Goal: Task Accomplishment & Management: Use online tool/utility

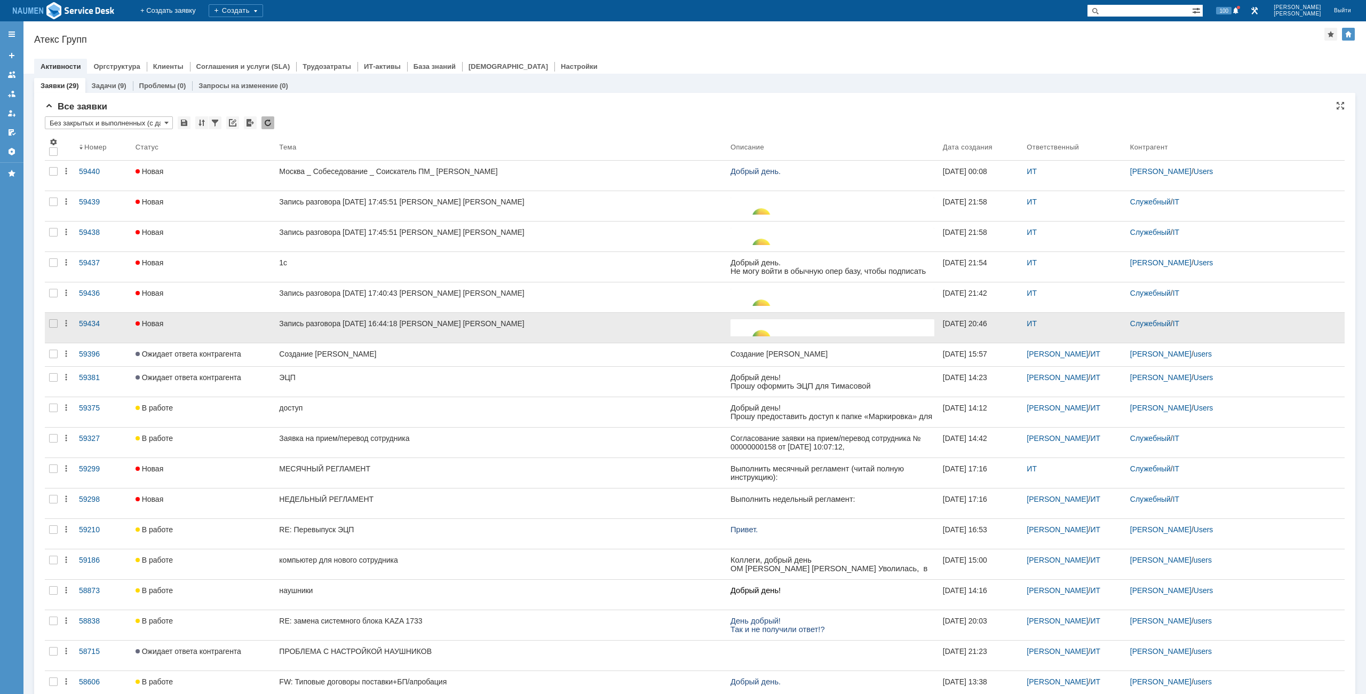
click at [53, 329] on div at bounding box center [53, 328] width 17 height 30
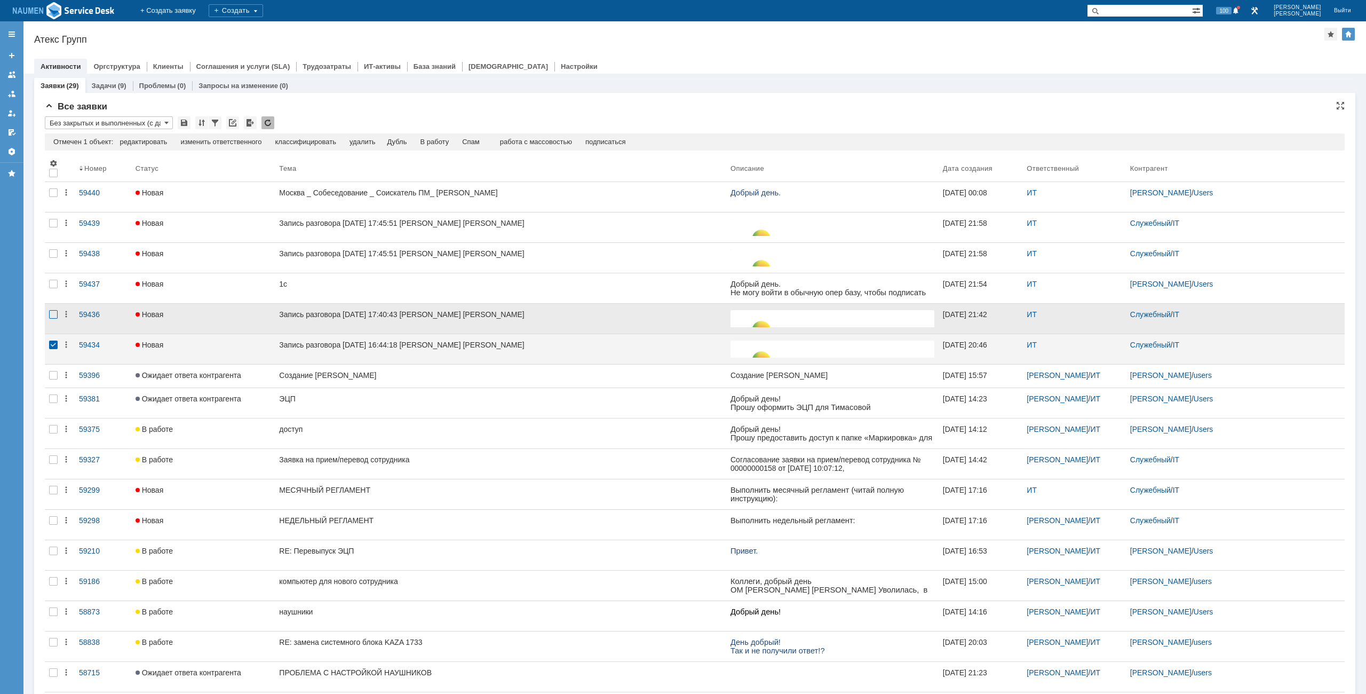
click at [57, 314] on div at bounding box center [53, 314] width 9 height 9
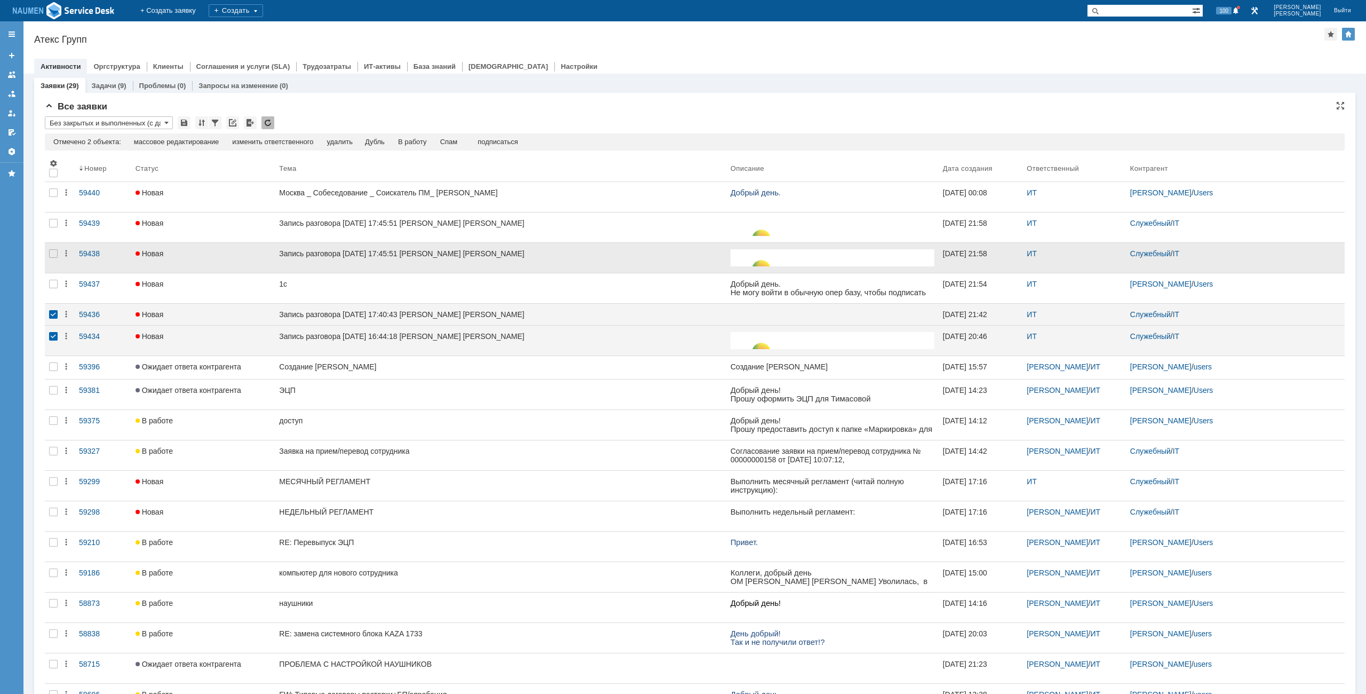
click at [50, 248] on div at bounding box center [53, 258] width 17 height 30
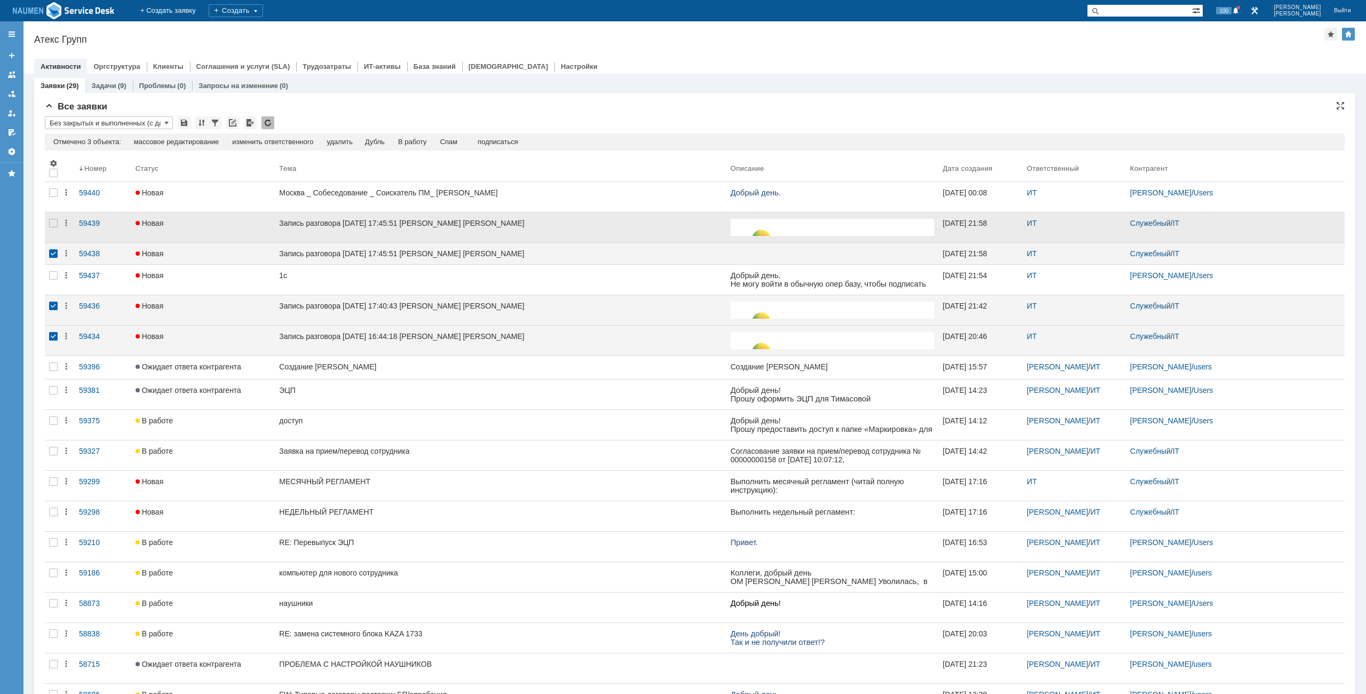
click at [51, 228] on div at bounding box center [53, 227] width 17 height 30
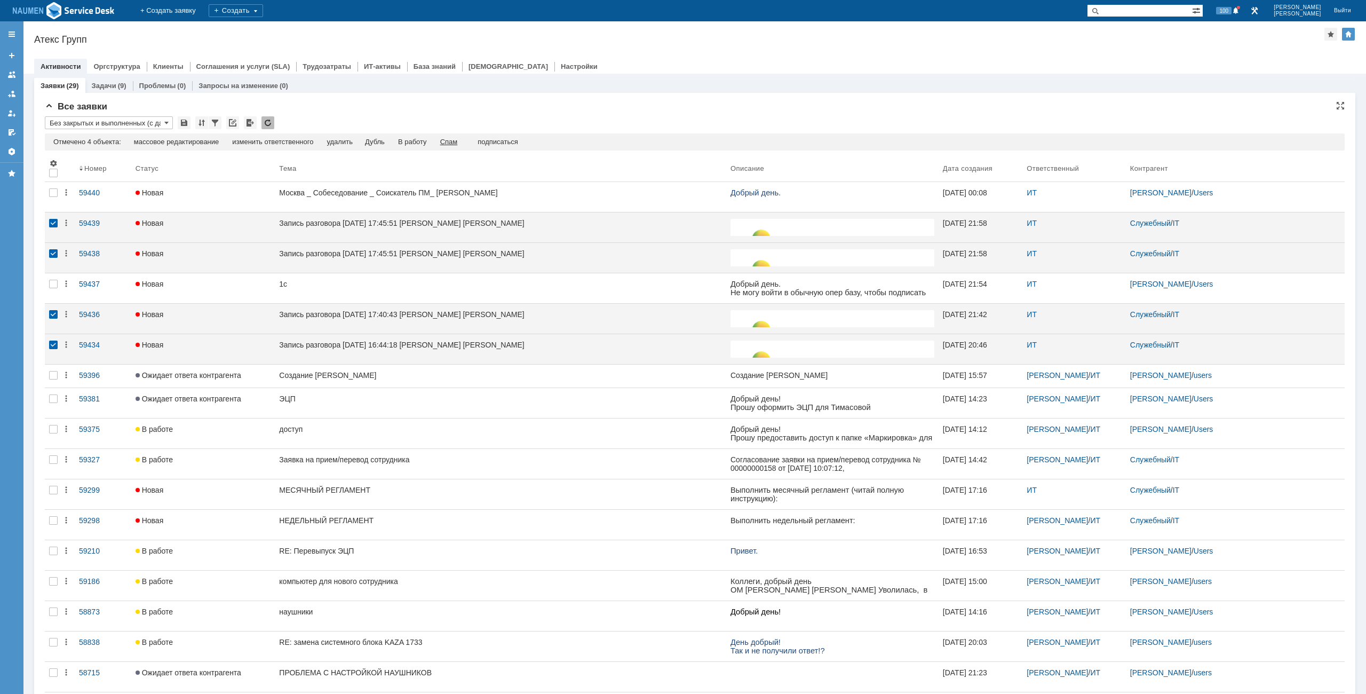
click at [448, 145] on div "Спам" at bounding box center [449, 142] width 18 height 9
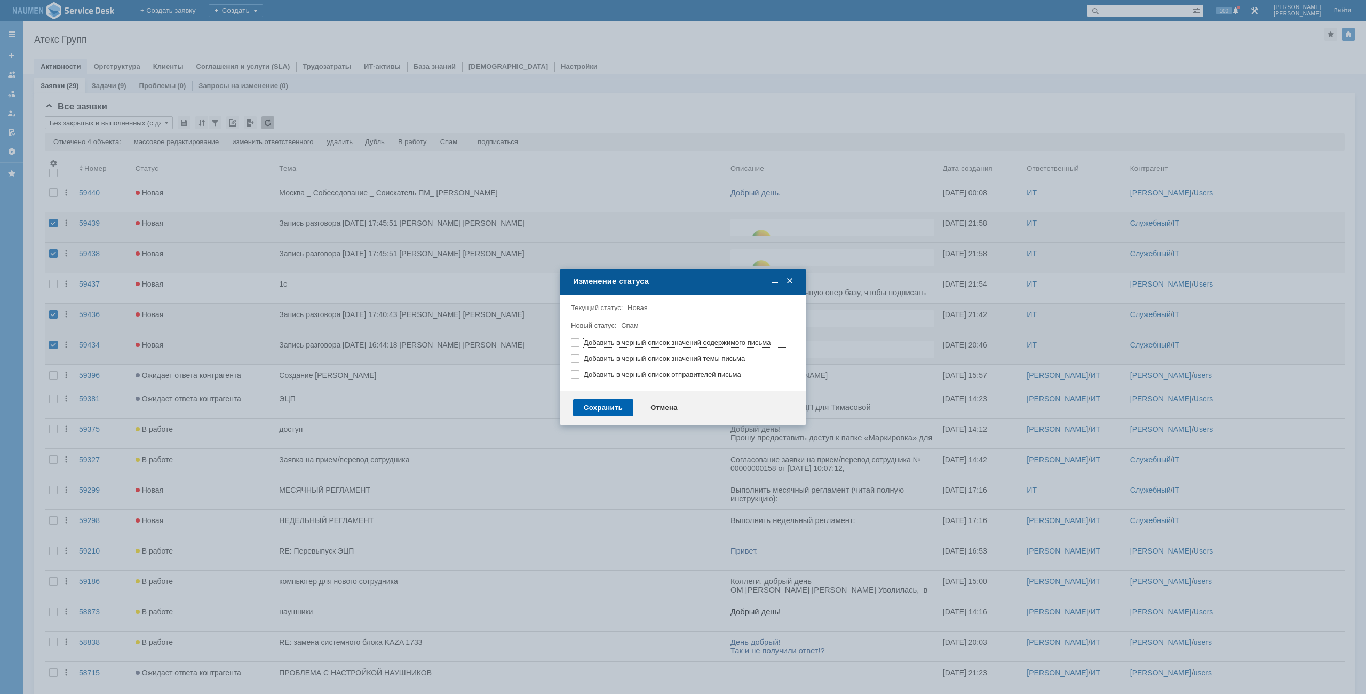
click at [608, 403] on div "Сохранить" at bounding box center [603, 407] width 60 height 17
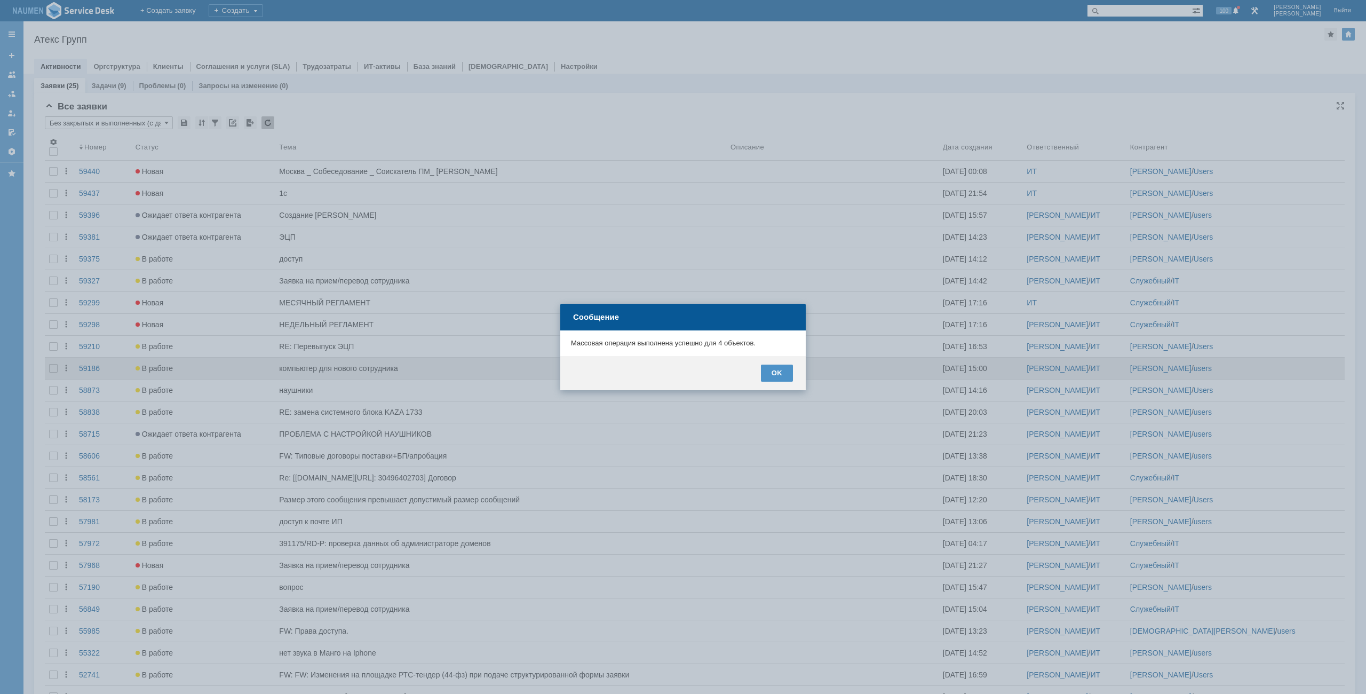
click at [788, 375] on div "OK" at bounding box center [777, 372] width 32 height 17
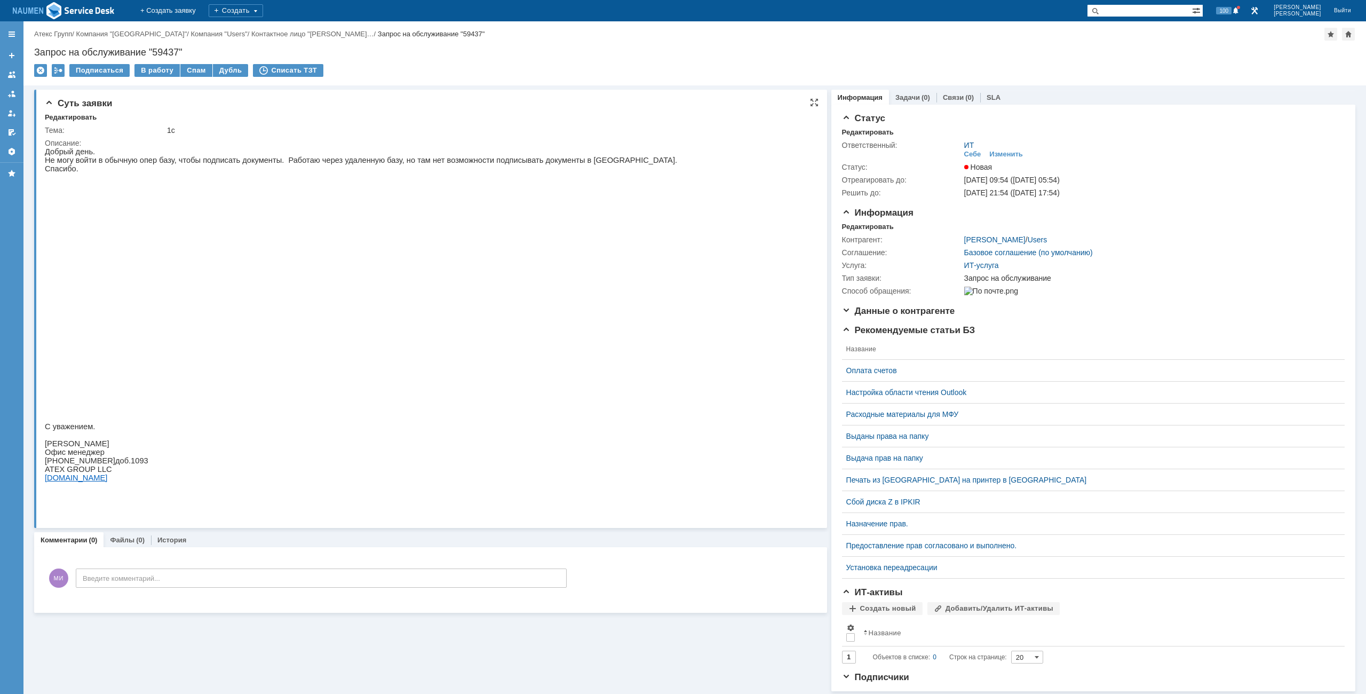
click at [228, 292] on img at bounding box center [232, 301] width 374 height 222
click at [221, 465] on p "[PHONE_NUMBER] доб .1093" at bounding box center [361, 460] width 632 height 9
click at [859, 225] on div "Редактировать" at bounding box center [868, 227] width 52 height 9
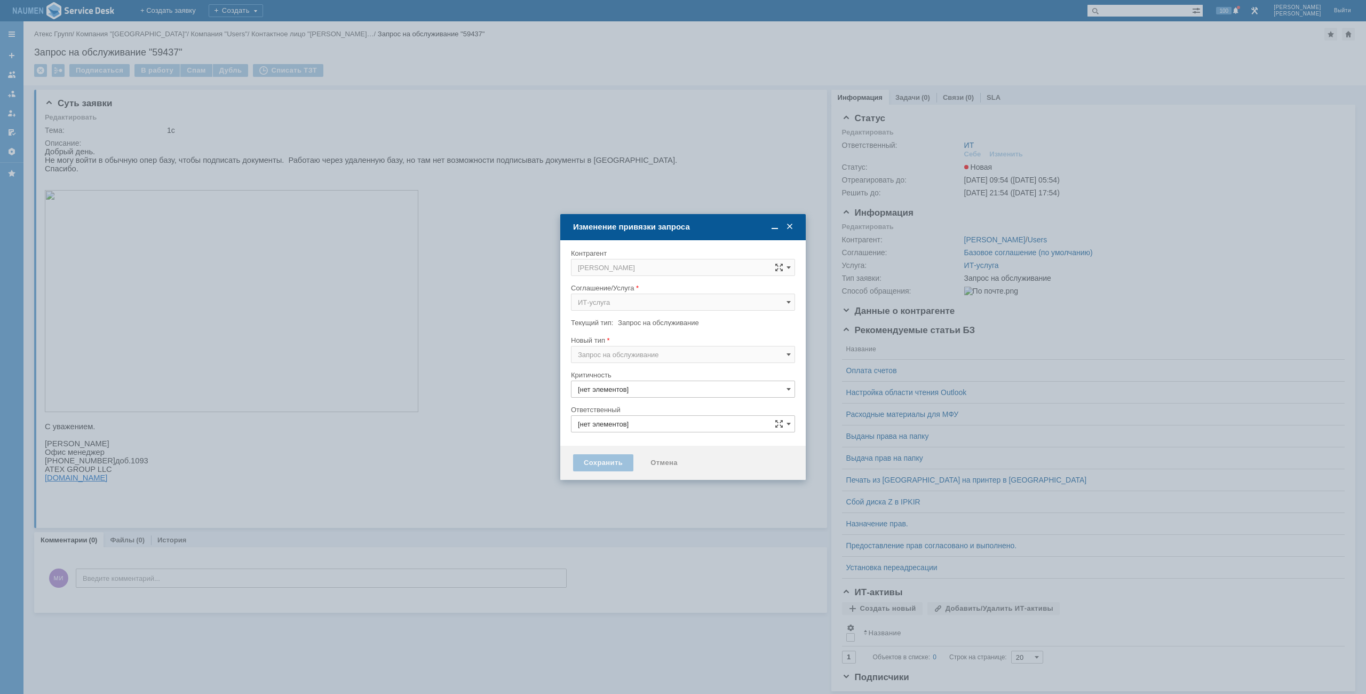
type input "ИТ"
type input "3. Низкая"
type input "[не указано]"
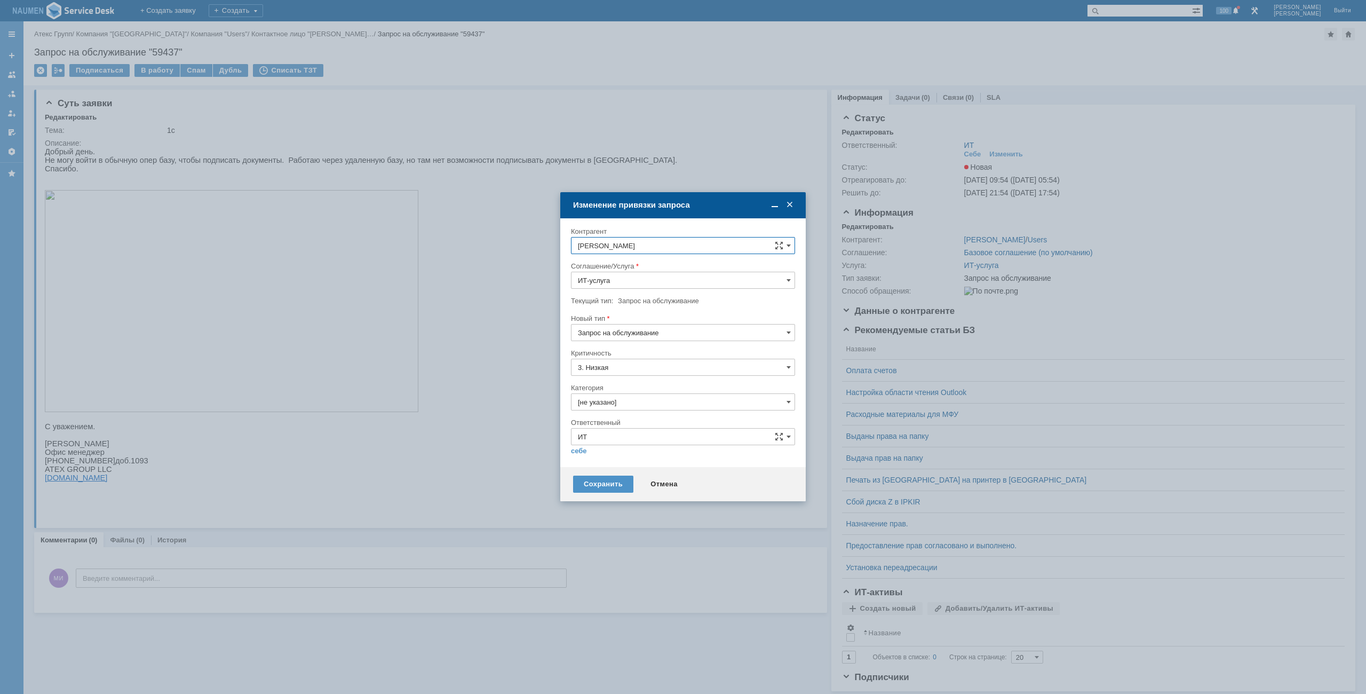
click at [638, 331] on input "Запрос на обслуживание" at bounding box center [683, 332] width 224 height 17
click at [624, 381] on div "Инцидент" at bounding box center [683, 387] width 223 height 17
type input "Инцидент"
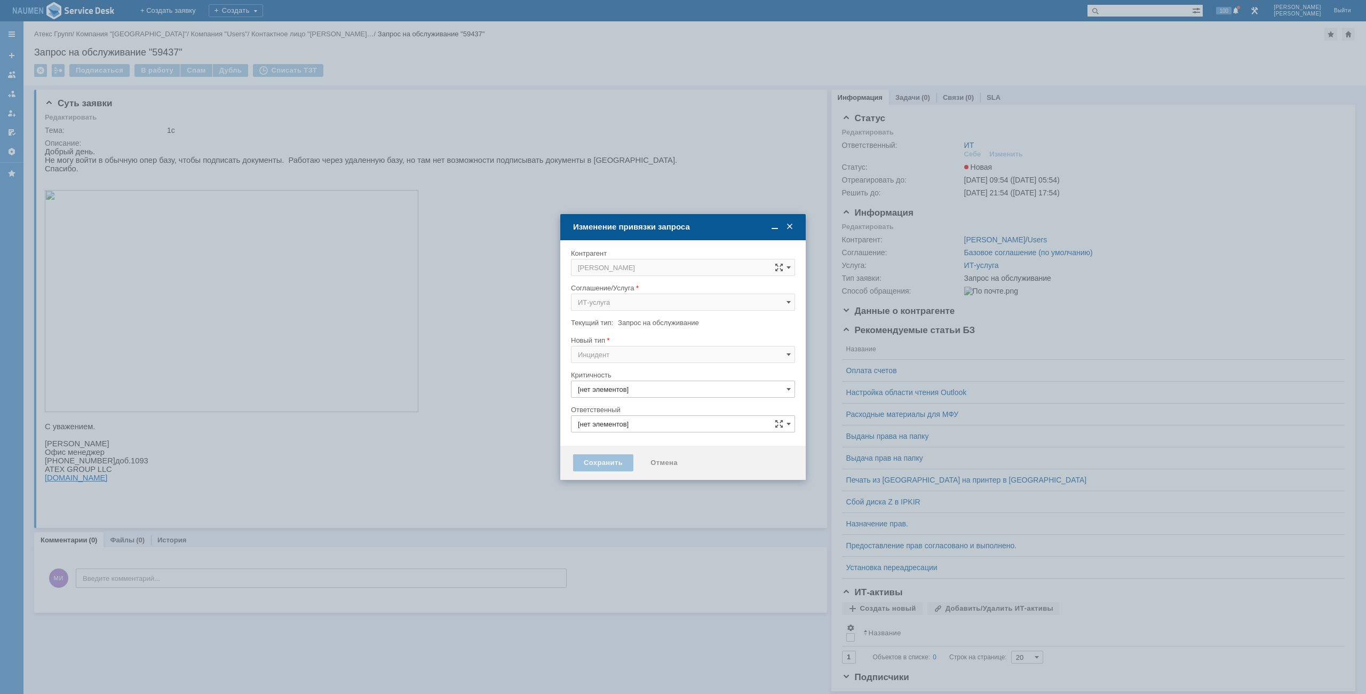
type input "3. Низкая"
type input "ИТ"
type input "[не указано]"
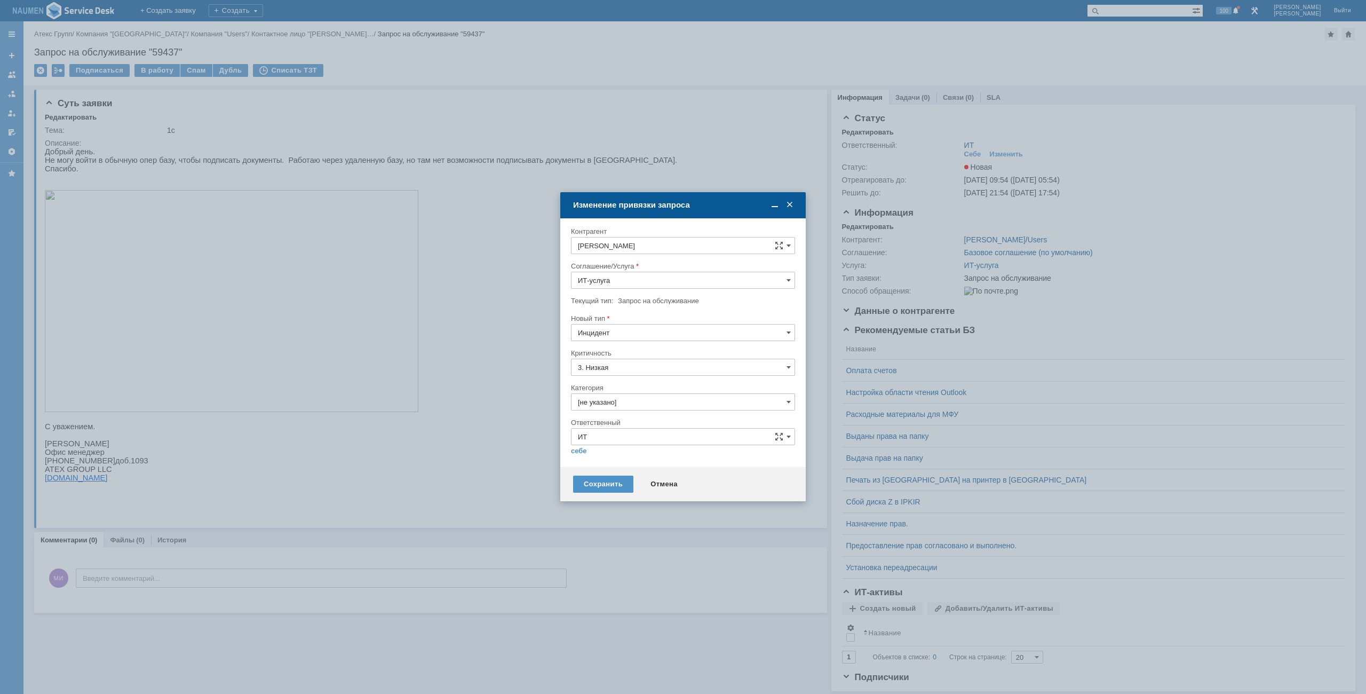
type input "Инцидент"
click at [622, 394] on input "[не указано]" at bounding box center [683, 401] width 224 height 17
click at [623, 495] on span "Не запускается 1С" at bounding box center [683, 492] width 210 height 9
click at [576, 438] on input "ИТ" at bounding box center [683, 436] width 224 height 17
type input "Не запускается 1С"
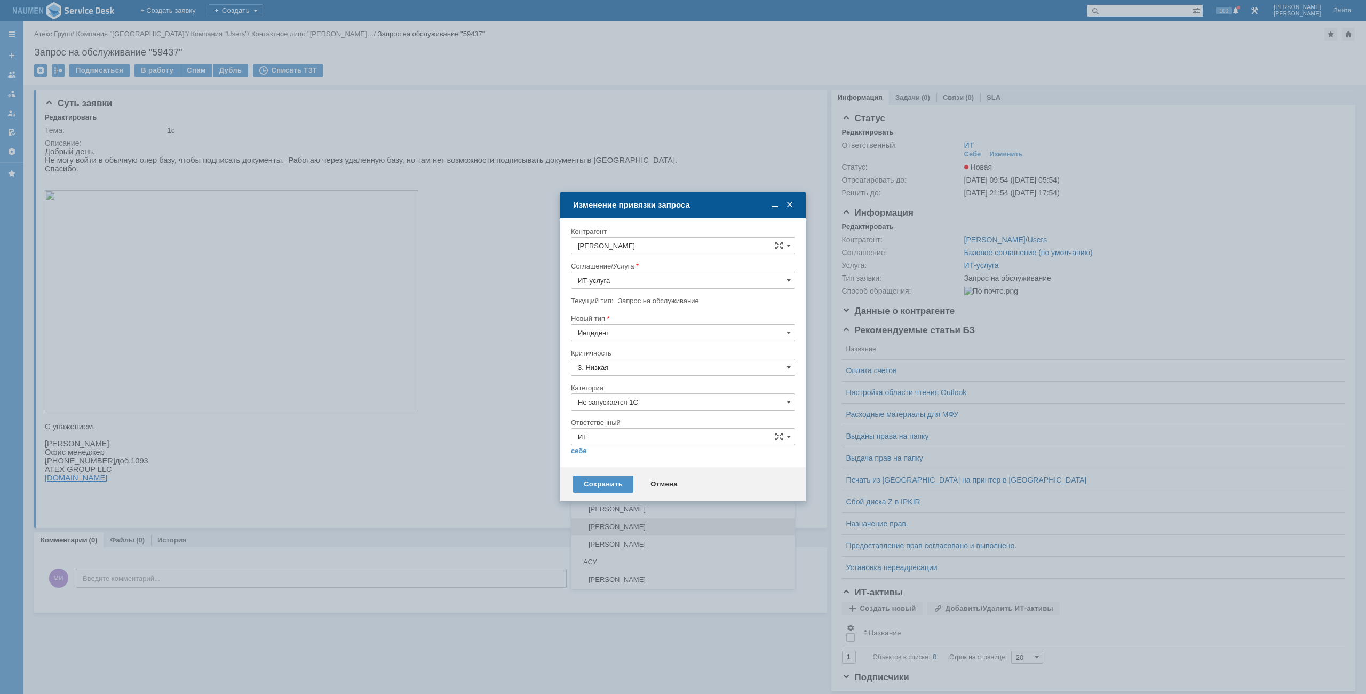
click at [600, 519] on div "[PERSON_NAME]" at bounding box center [683, 526] width 223 height 17
click at [593, 487] on div "Сохранить" at bounding box center [603, 483] width 60 height 17
type input "[PERSON_NAME]"
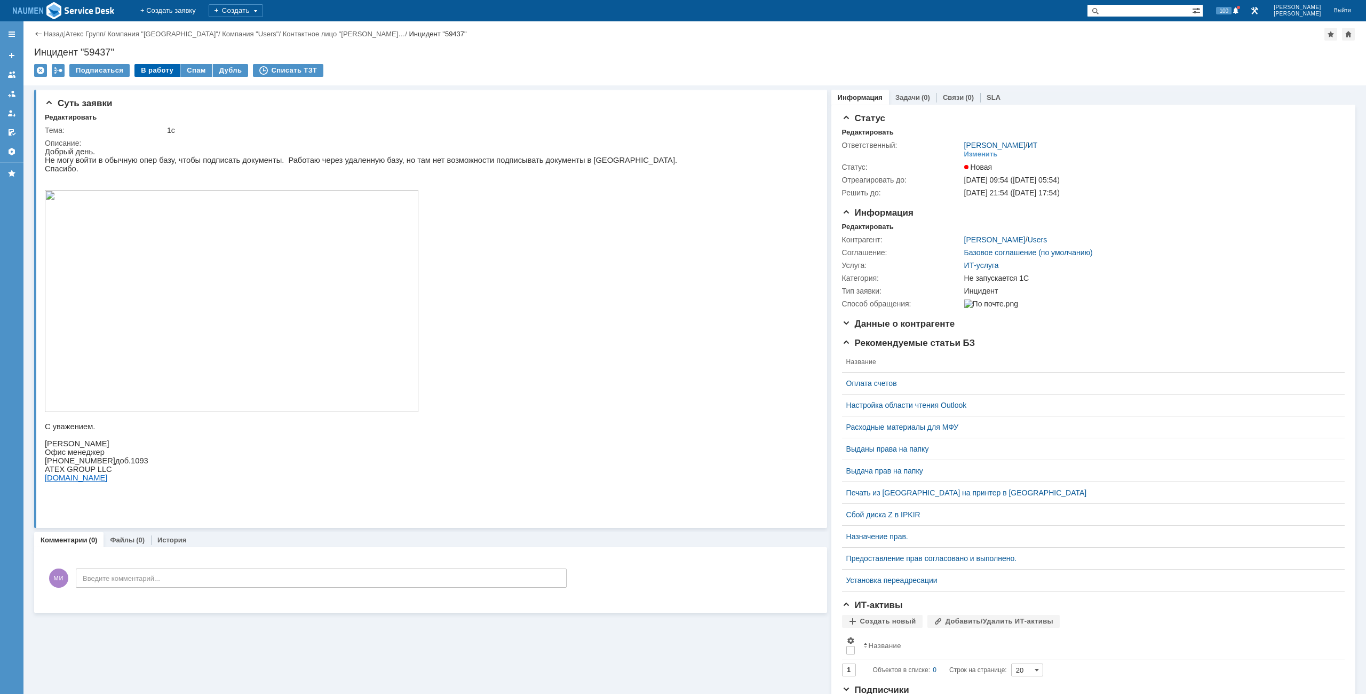
click at [152, 68] on div "В работу" at bounding box center [156, 70] width 45 height 13
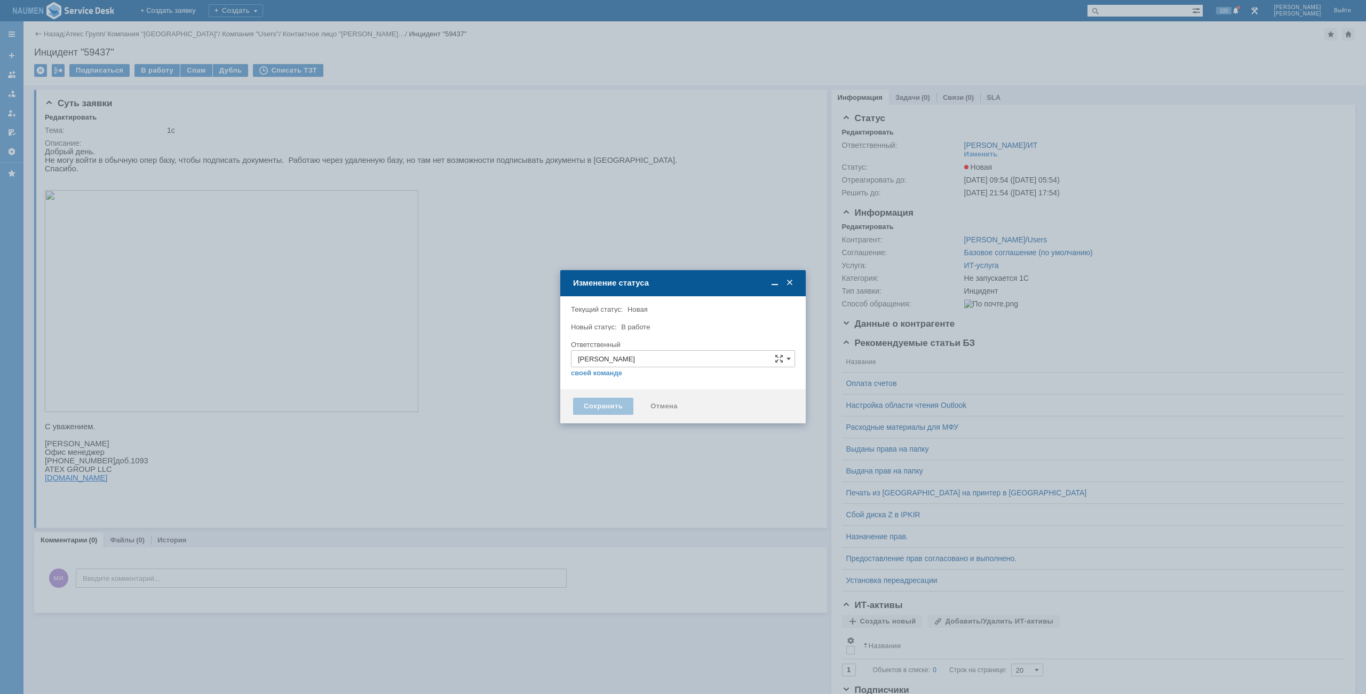
type input "Не запускается 1С"
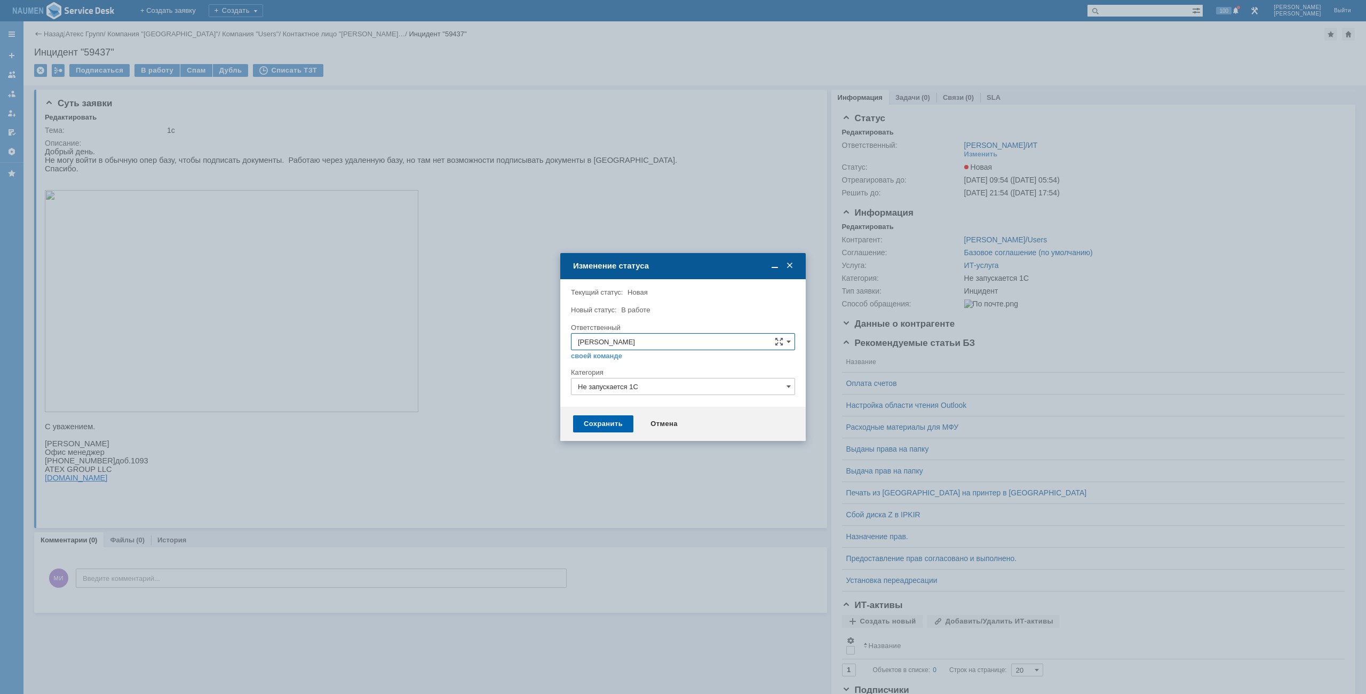
click at [617, 427] on div "Сохранить" at bounding box center [603, 423] width 60 height 17
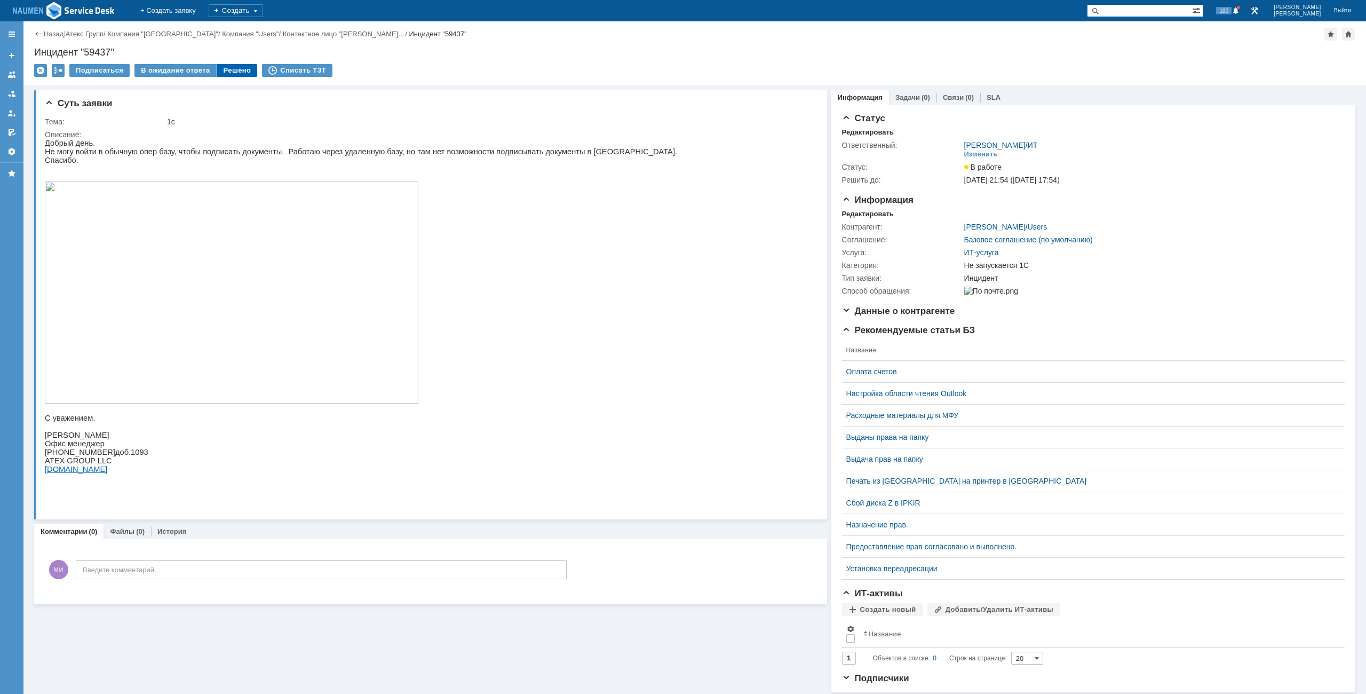
click at [224, 71] on div "Решено" at bounding box center [237, 70] width 41 height 13
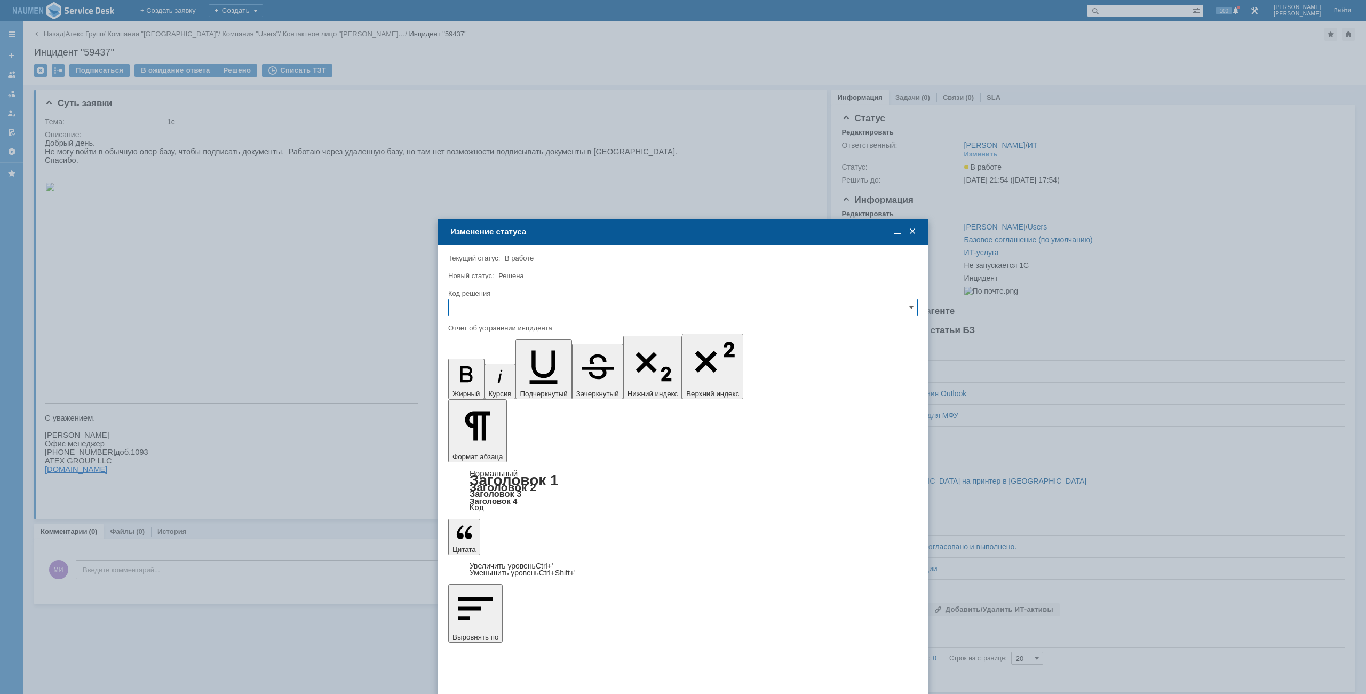
click at [622, 307] on input "text" at bounding box center [683, 307] width 470 height 17
click at [469, 380] on span "Решено" at bounding box center [683, 380] width 456 height 9
type input "Решено"
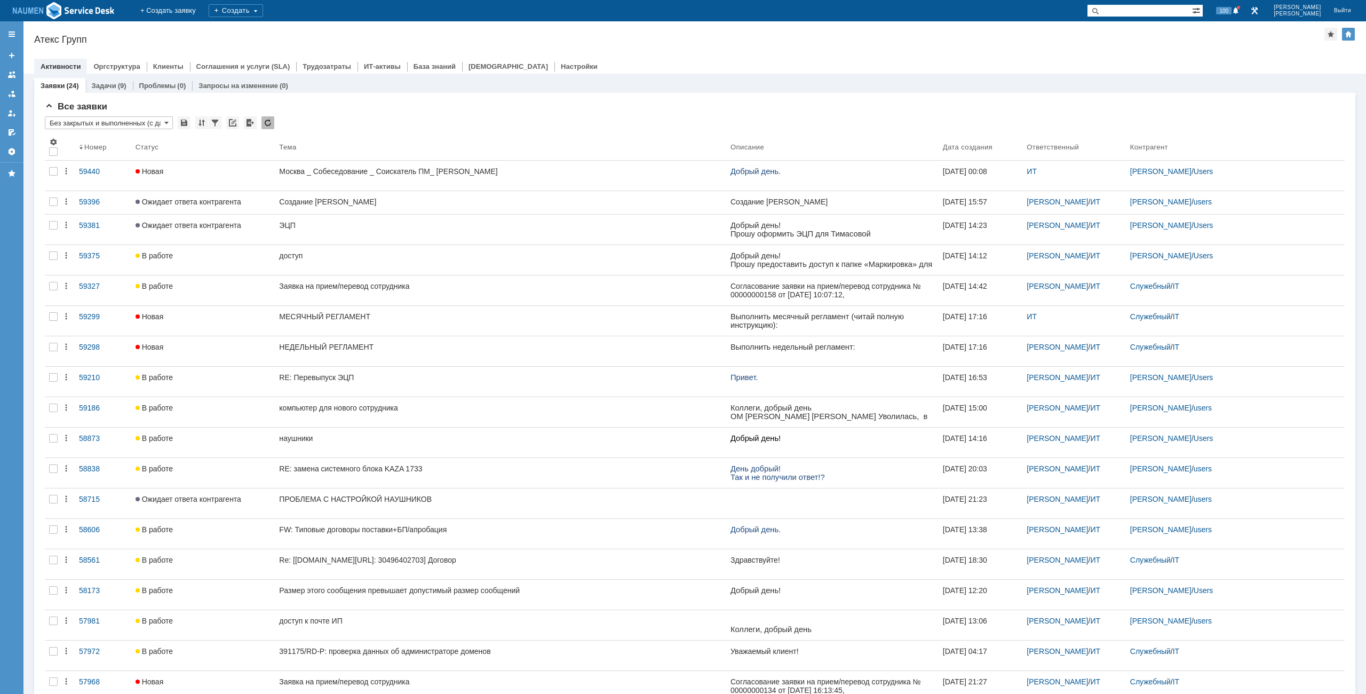
click at [780, 57] on div at bounding box center [694, 55] width 1321 height 9
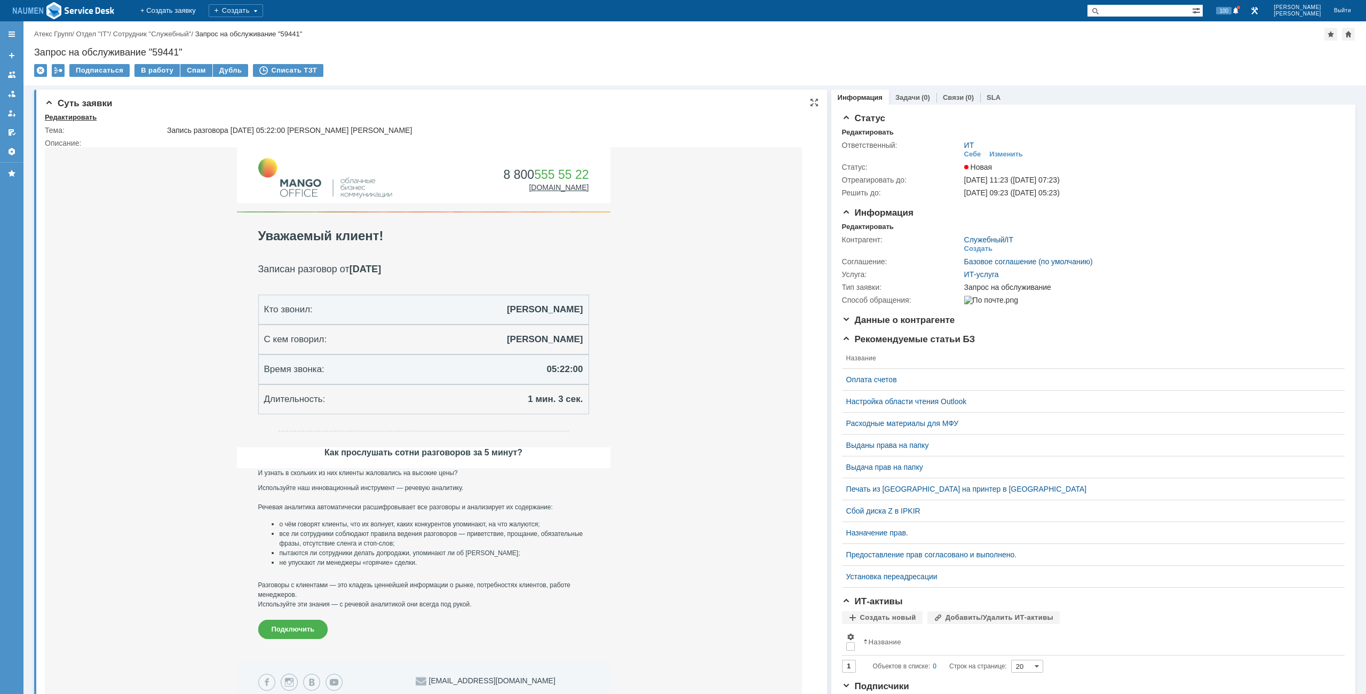
click at [72, 114] on div "Редактировать" at bounding box center [71, 117] width 52 height 9
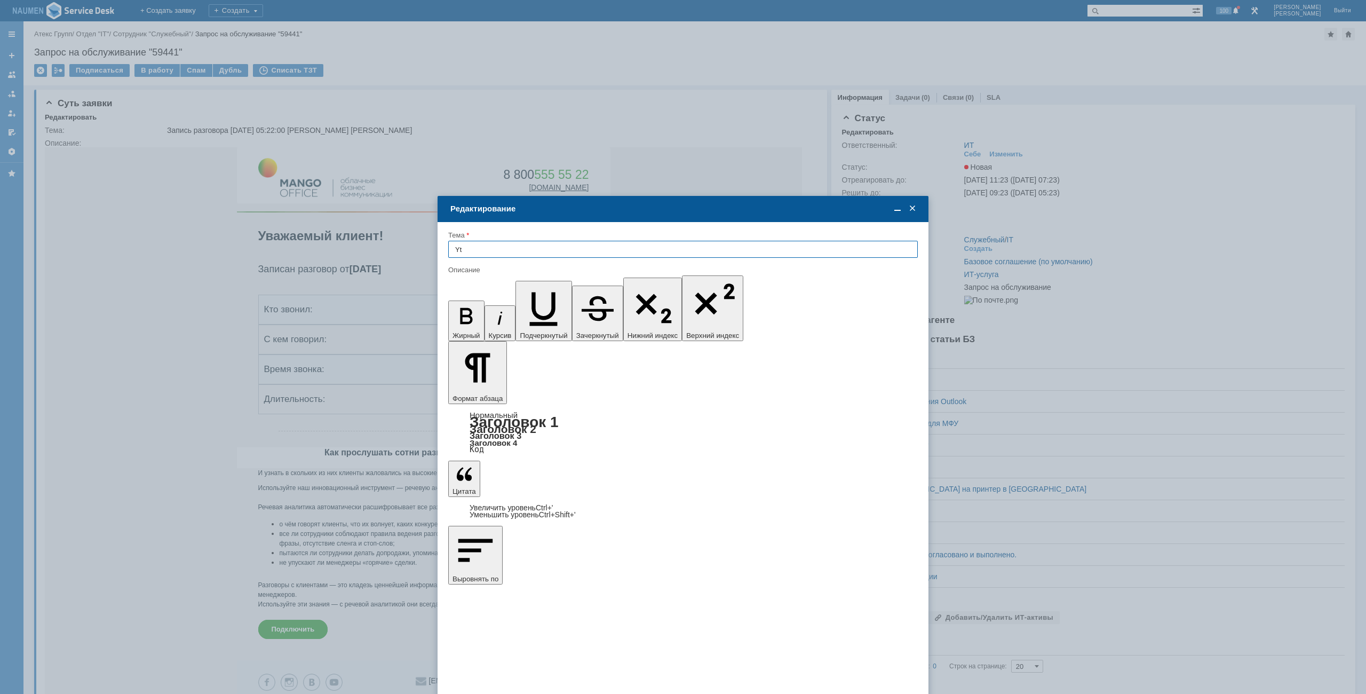
type input "Y"
type input "Не открываются RAR-архивы"
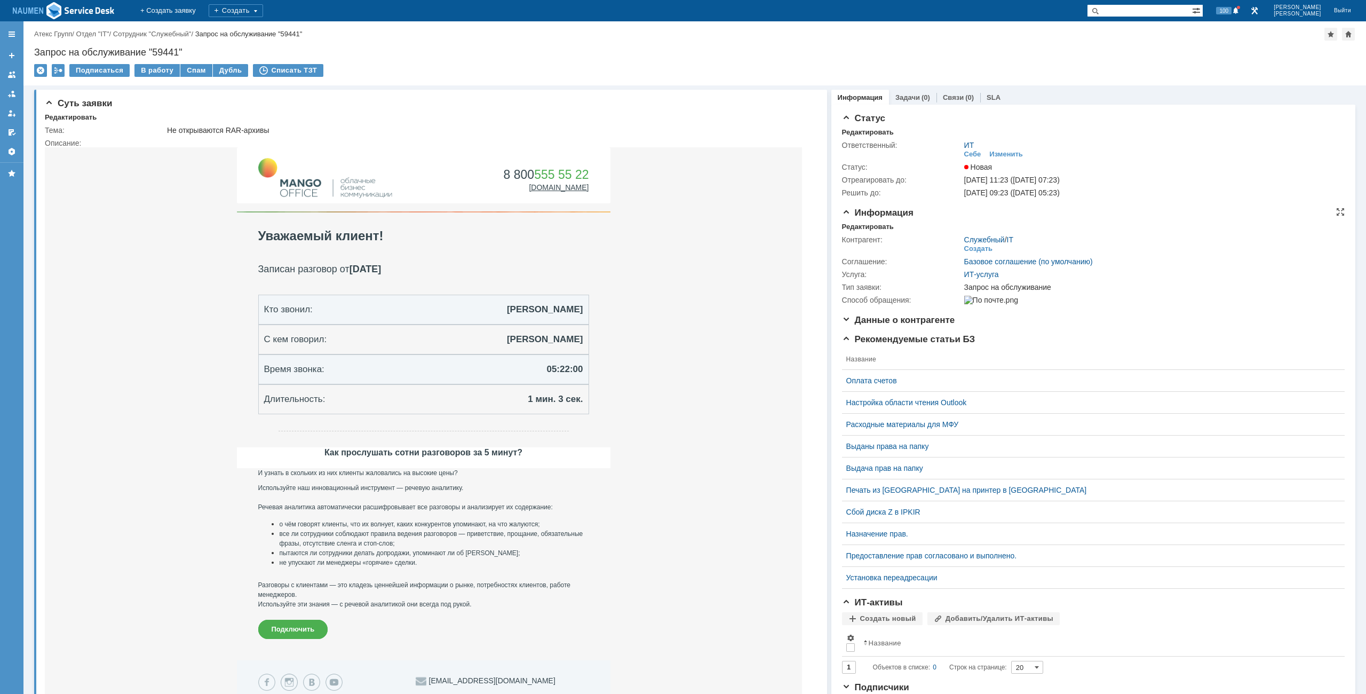
click at [858, 233] on td "Контрагент:" at bounding box center [902, 244] width 120 height 22
click at [858, 231] on div "Контрагент: Служебный / IT Создать Соглашение: Базовое соглашение (по умолчанию…" at bounding box center [1093, 268] width 503 height 75
click at [859, 226] on div "Редактировать" at bounding box center [868, 227] width 52 height 9
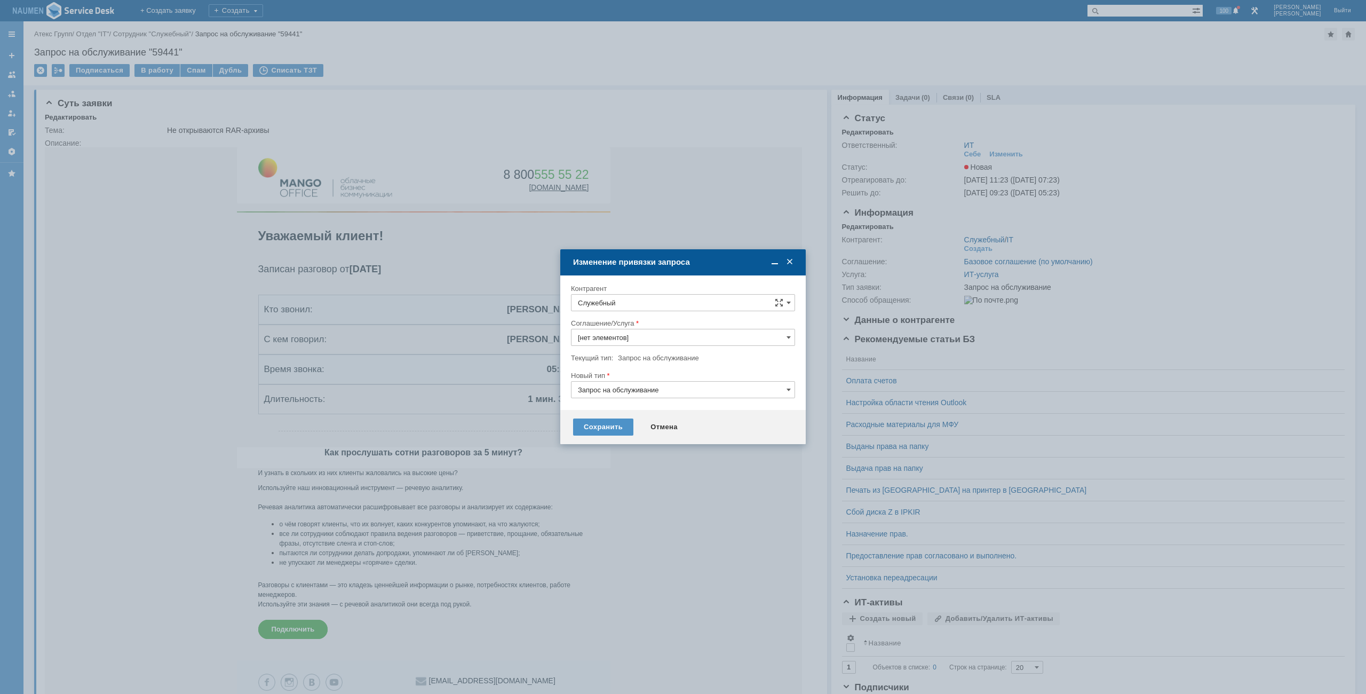
type input "ИТ-услуга"
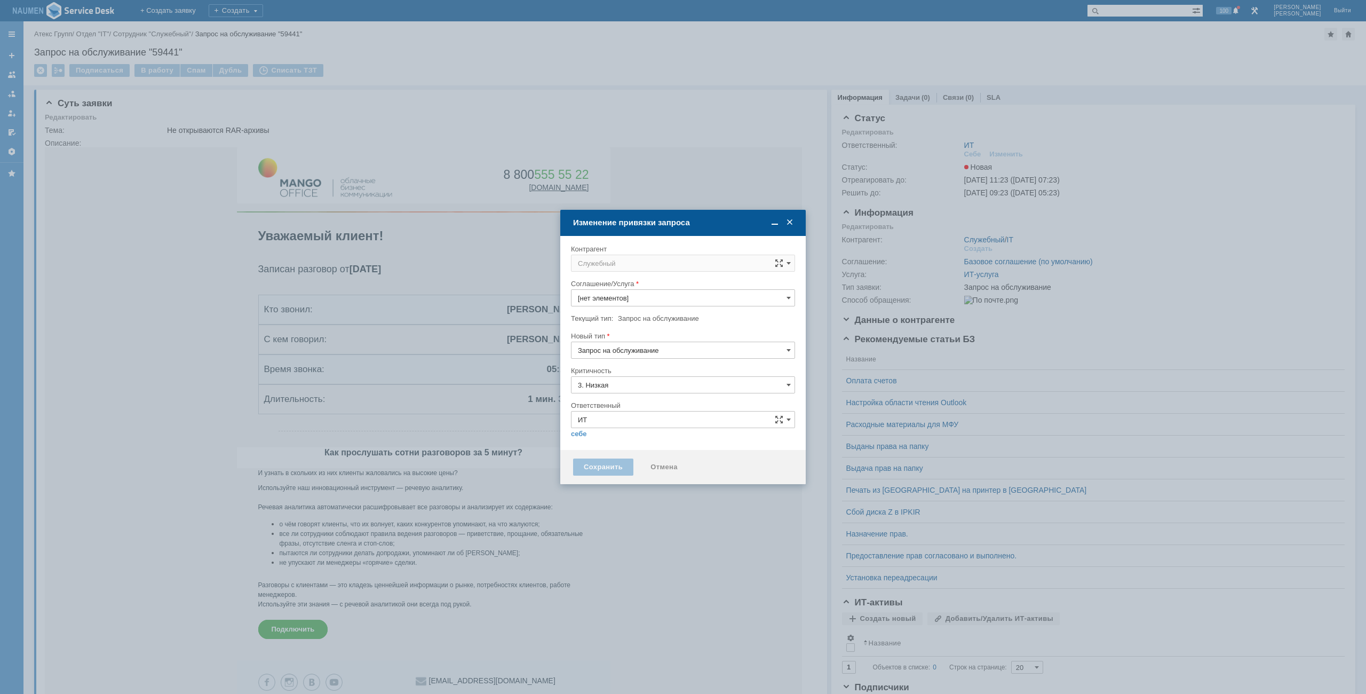
type input "[не указано]"
type input "ИТ-услуга"
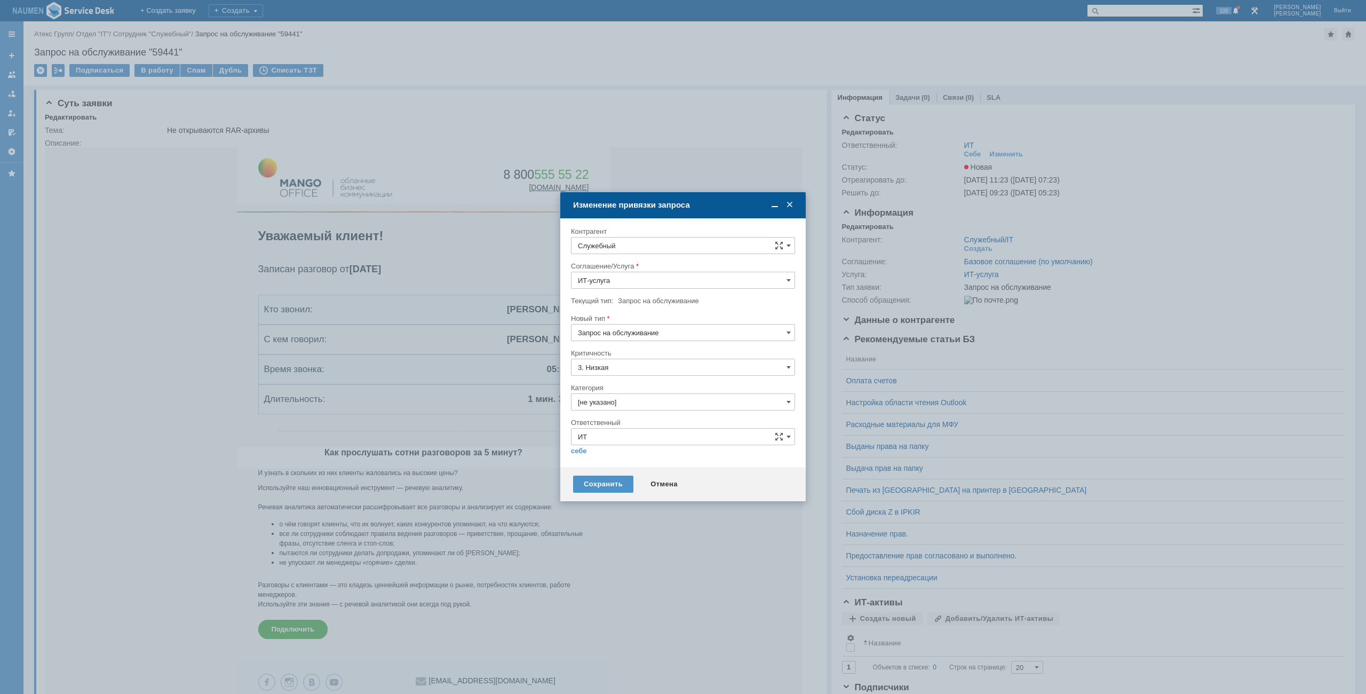
click at [629, 403] on input "[не указано]" at bounding box center [683, 401] width 224 height 17
click at [646, 459] on span "Программное обеспечение" at bounding box center [683, 462] width 210 height 9
type input "Программное обеспечение"
click at [584, 449] on link "себе" at bounding box center [579, 451] width 16 height 9
type input "[PERSON_NAME]"
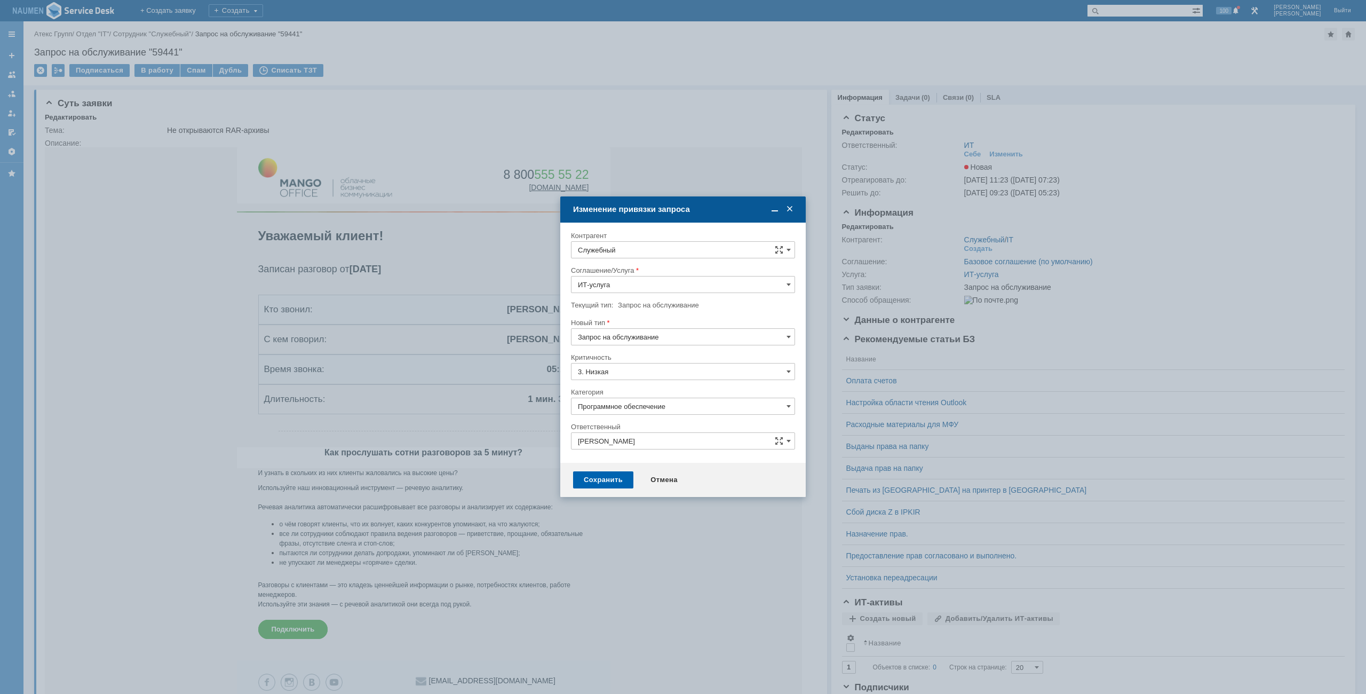
click at [613, 480] on div "Сохранить" at bounding box center [603, 479] width 60 height 17
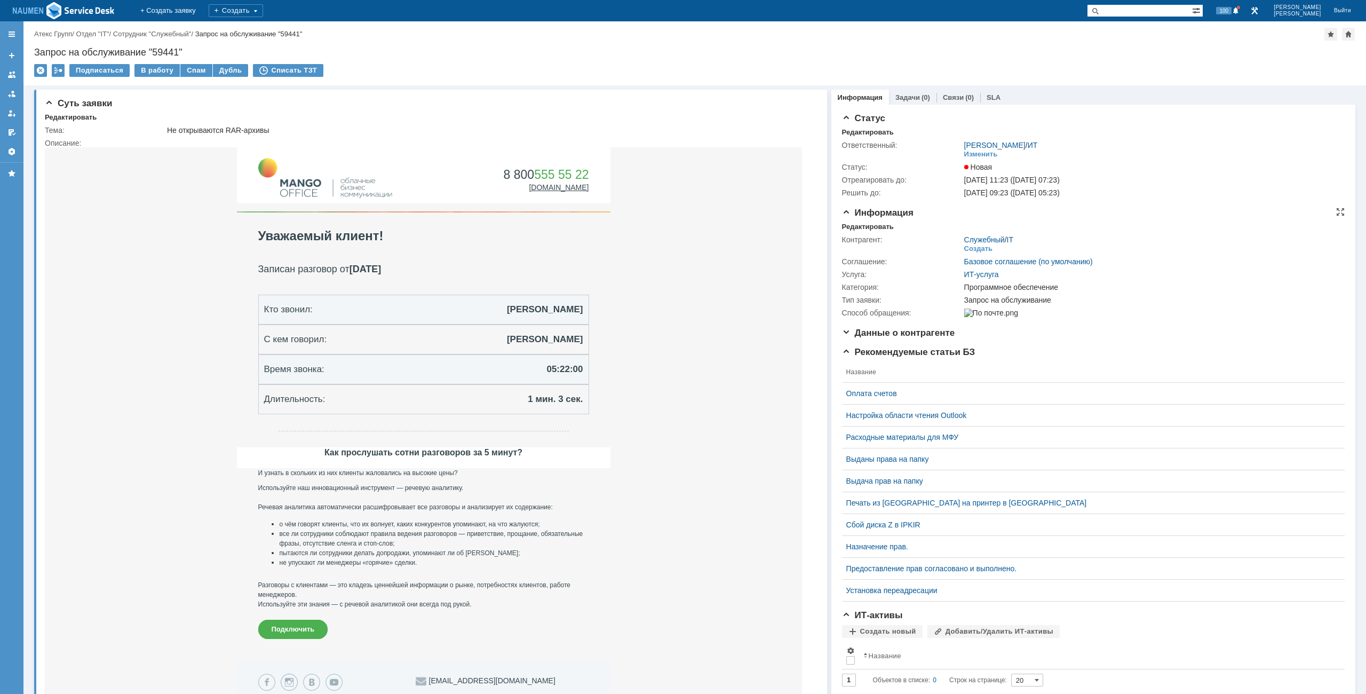
click at [871, 218] on div "Информация Редактировать Контрагент: Служебный / IT Создать Соглашение: Базовое…" at bounding box center [1093, 268] width 503 height 120
click at [869, 223] on div "Редактировать" at bounding box center [868, 227] width 52 height 9
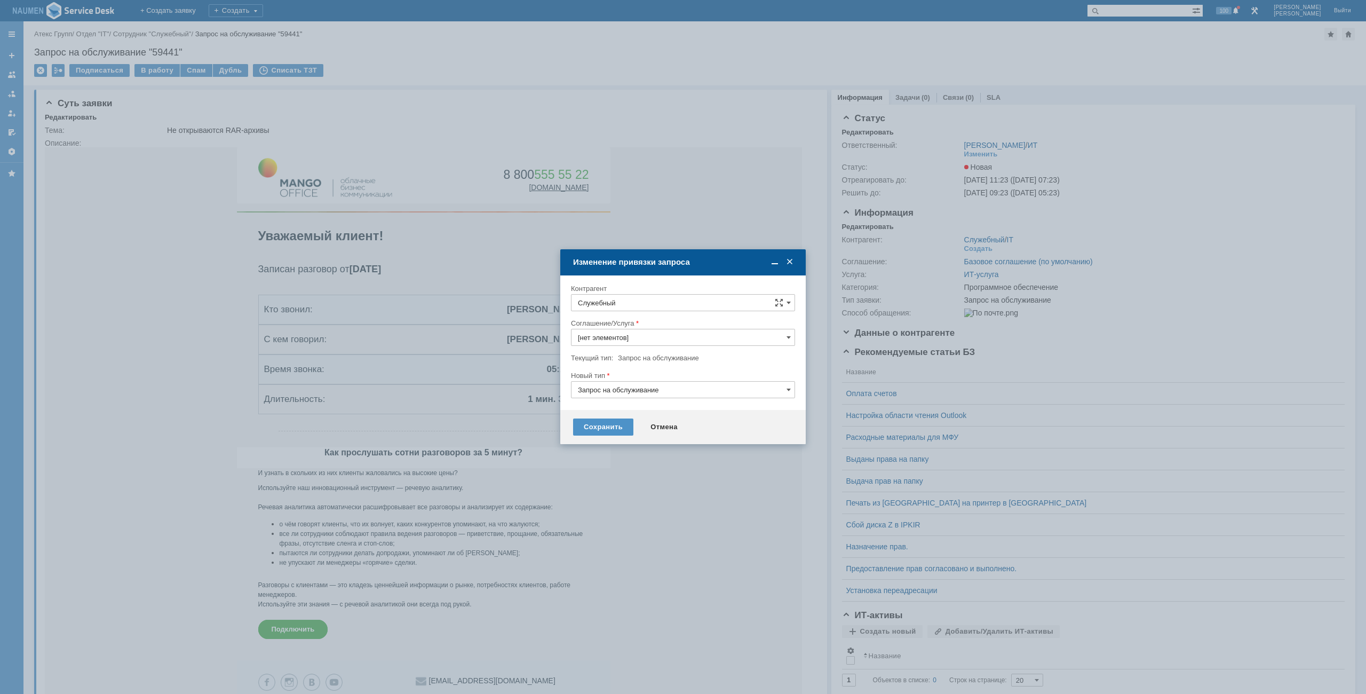
type input "ИТ-услуга"
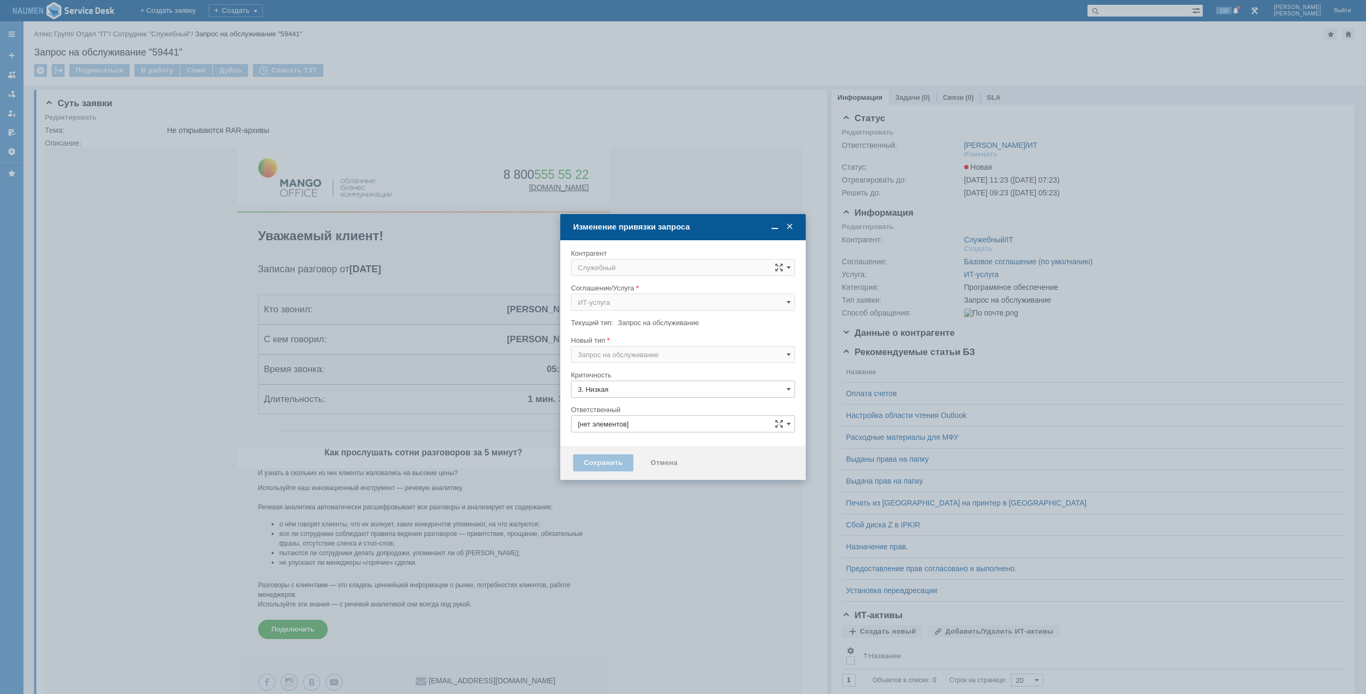
type input "[PERSON_NAME]"
type input "Программное обеспечение"
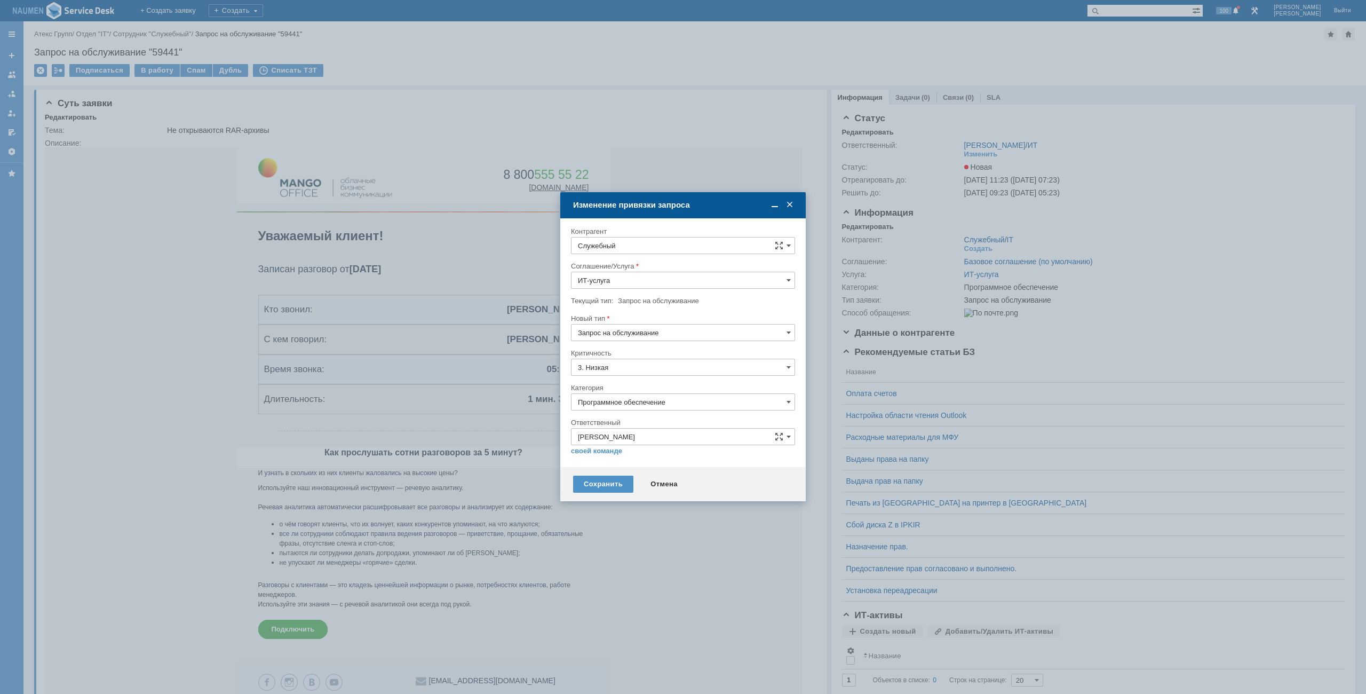
click at [656, 233] on div "Контрагент" at bounding box center [682, 231] width 222 height 7
click at [654, 238] on input "Служебный" at bounding box center [683, 245] width 224 height 17
click at [640, 338] on div "Танишев Дмитрий" at bounding box center [683, 343] width 223 height 18
type input "Танишев Дмитрий"
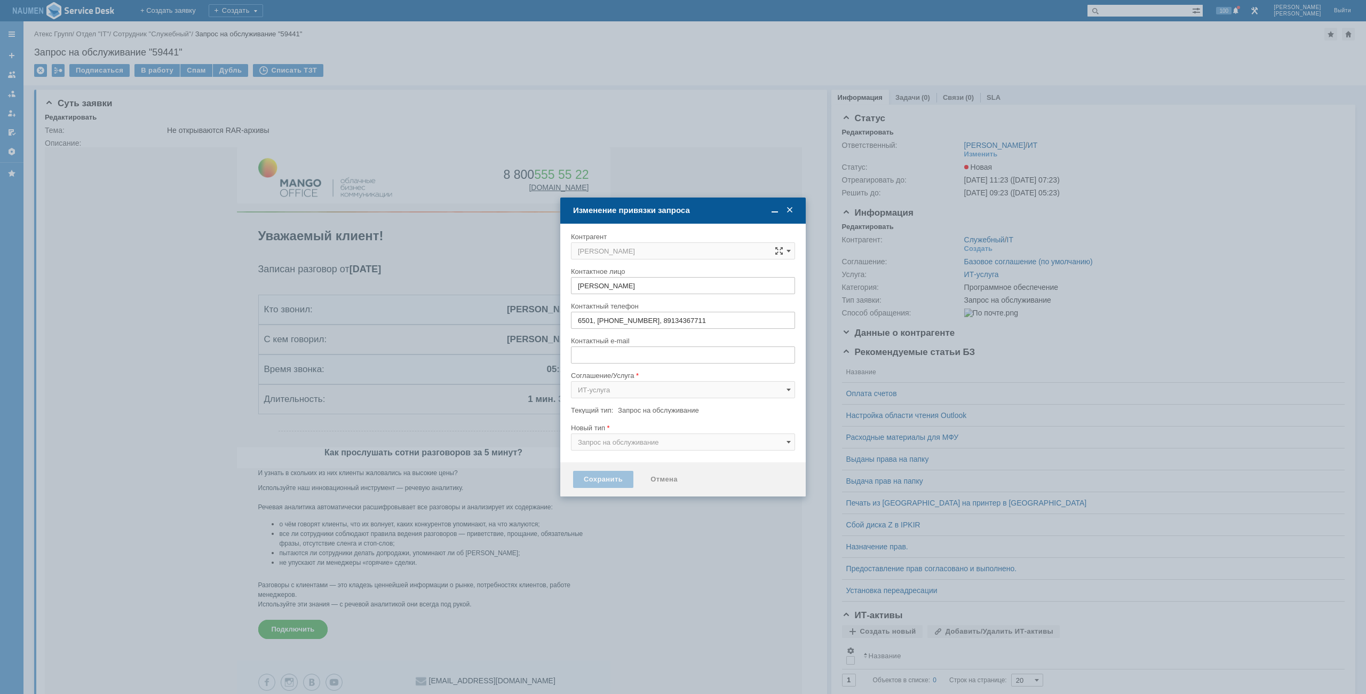
type input "d.tanishev@atex-gr.com"
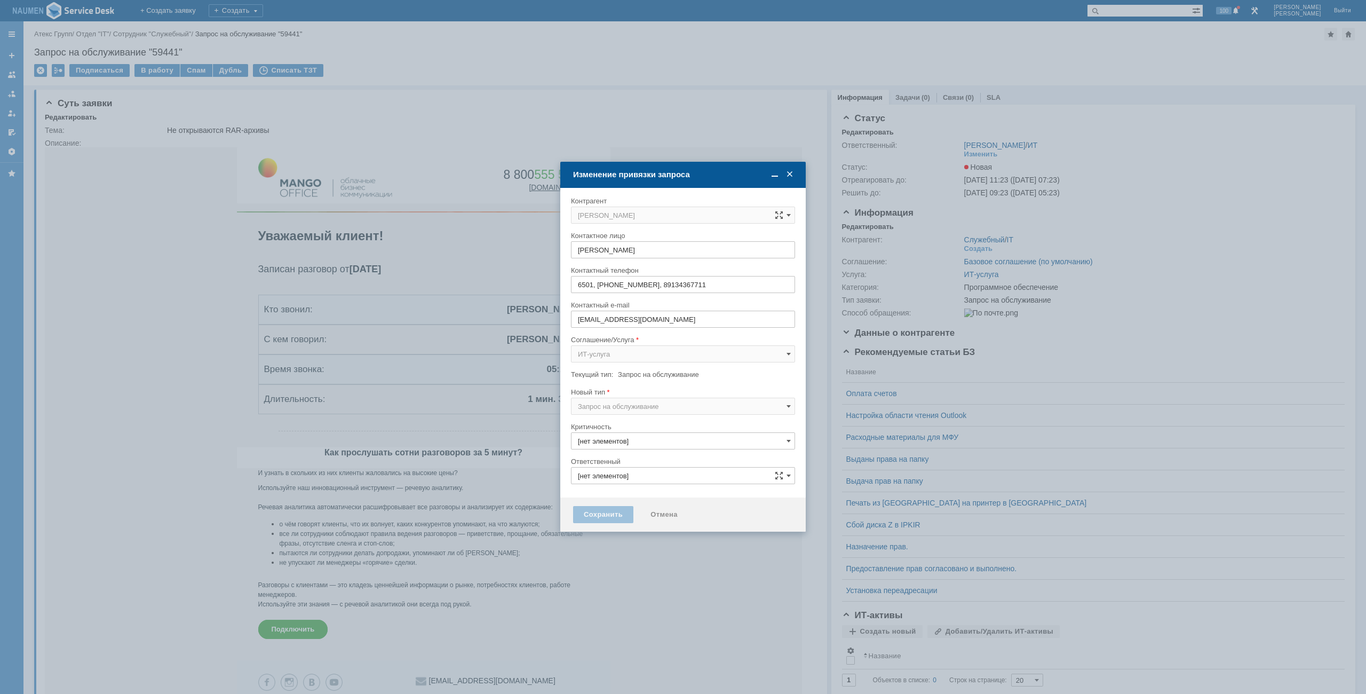
type input "3. Низкая"
type input "[PERSON_NAME]"
type input "Программное обеспечение"
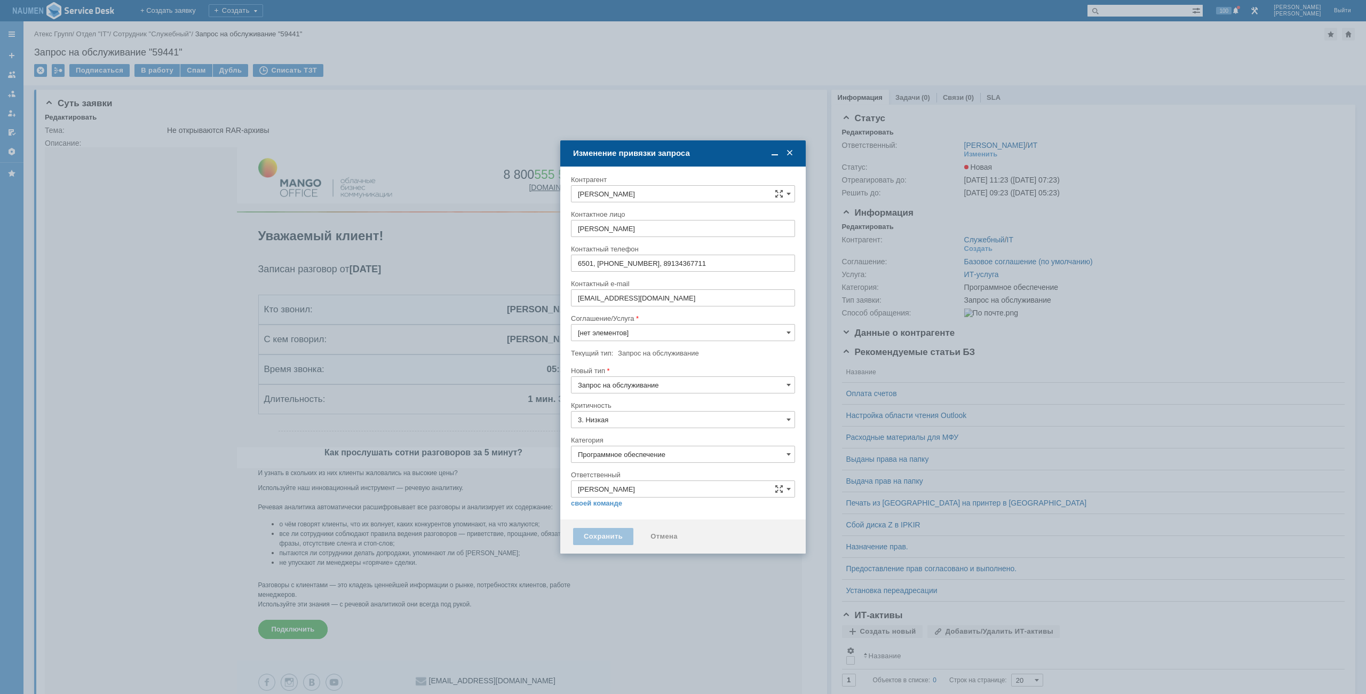
type input "ИТ-услуга"
click at [615, 534] on div "Сохранить" at bounding box center [603, 536] width 60 height 17
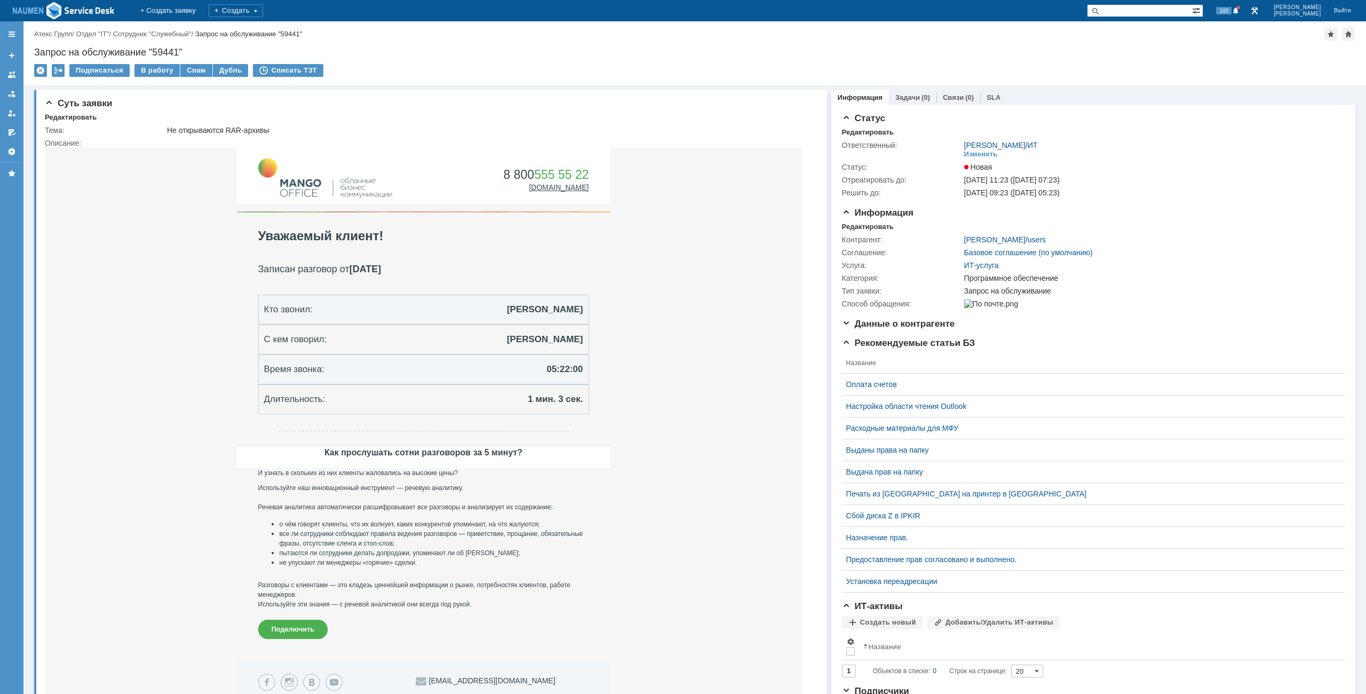
click at [146, 64] on div "Назад | Атекс Групп / Отдел "IT" / Сотрудник "Служебный" / Запрос на обслуживан…" at bounding box center [694, 53] width 1343 height 64
click at [160, 76] on div "В работу" at bounding box center [156, 70] width 45 height 13
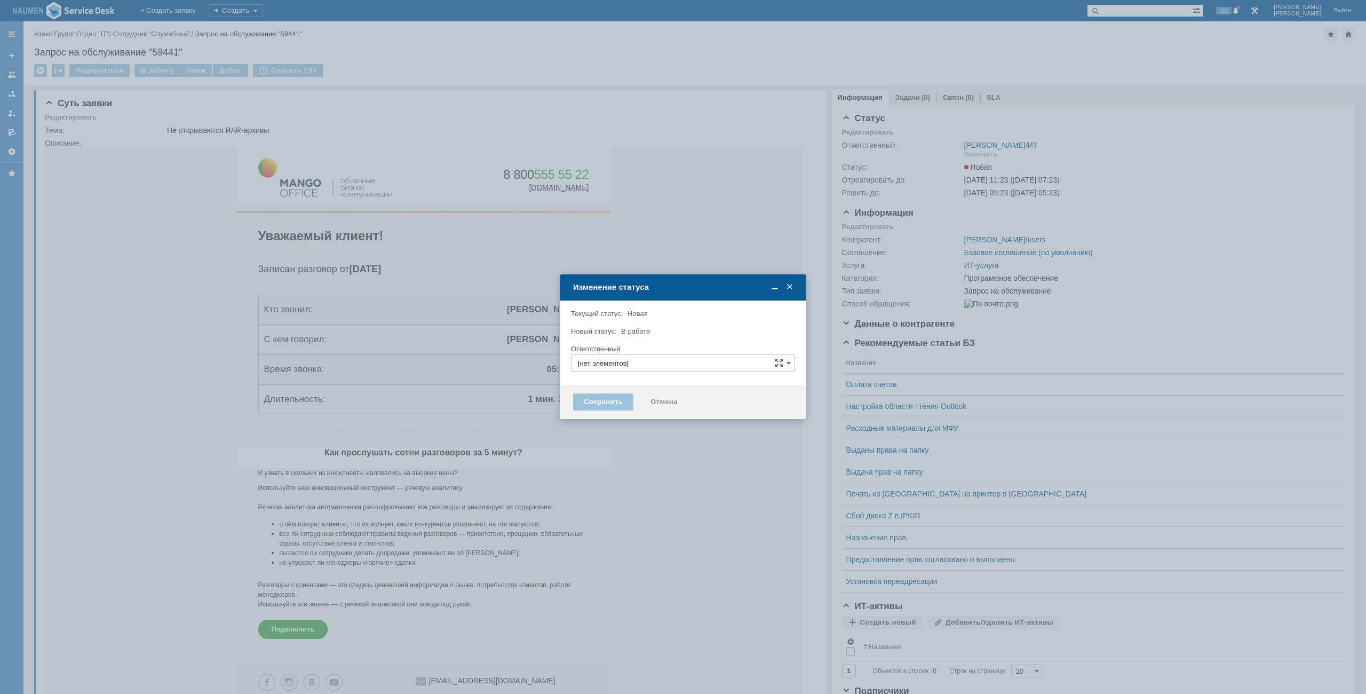
type input "Программное обеспечение"
type input "[PERSON_NAME]"
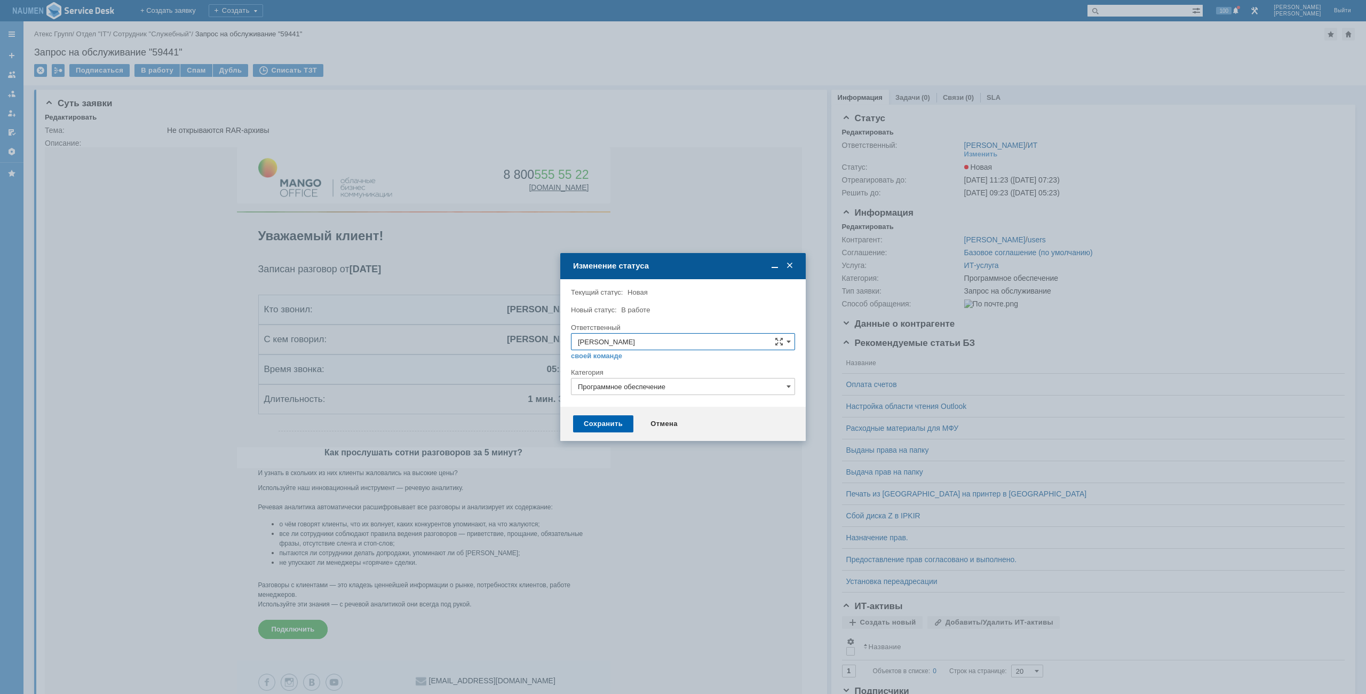
click at [604, 429] on div "Сохранить" at bounding box center [603, 423] width 60 height 17
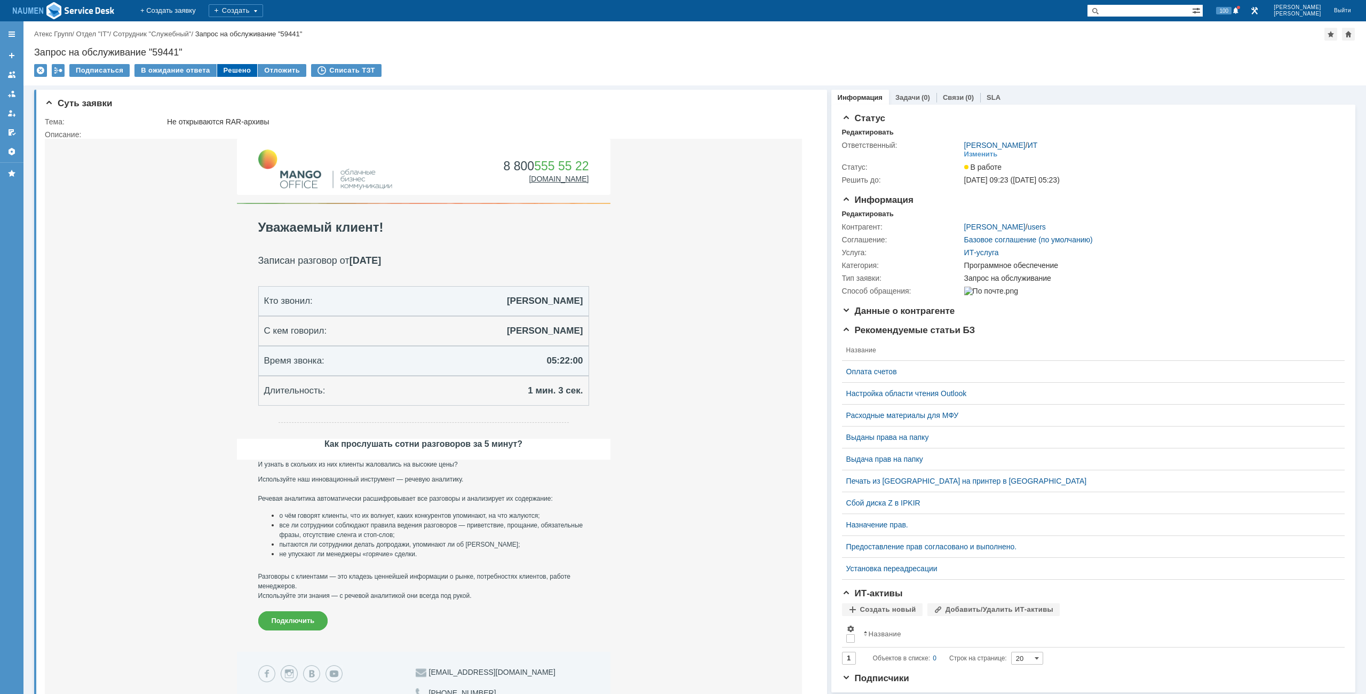
click at [227, 66] on div "Решено" at bounding box center [237, 70] width 41 height 13
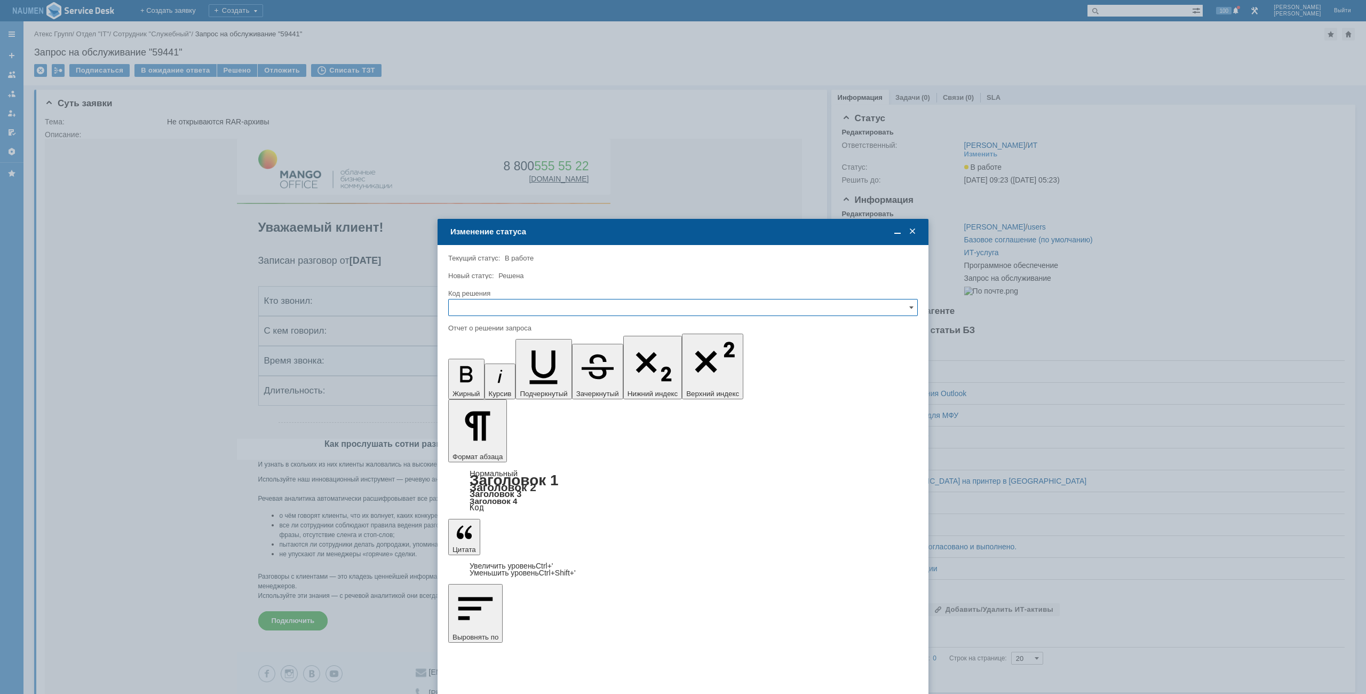
click at [498, 311] on input "text" at bounding box center [683, 307] width 470 height 17
click at [476, 377] on span "Решено" at bounding box center [683, 380] width 456 height 9
type input "Решено"
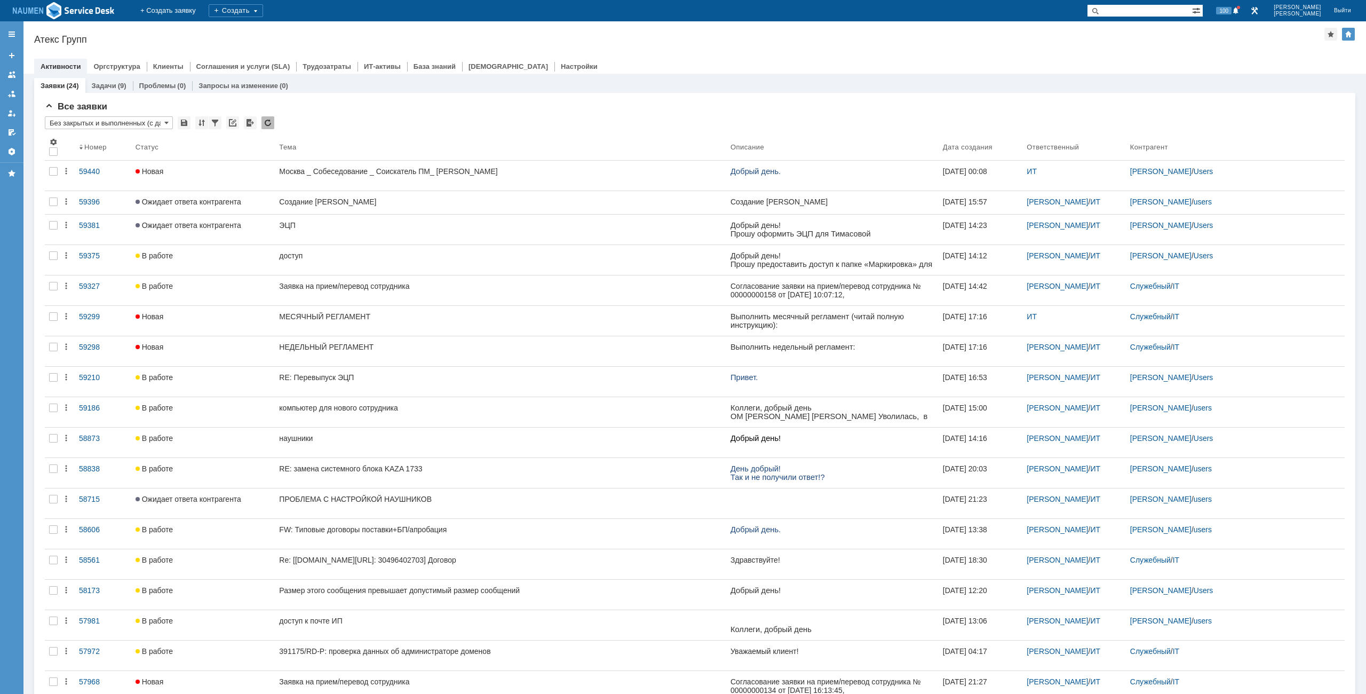
click at [630, 45] on div "Назад | Атекс Групп Атекс Групп root$101 Активности Оргструктура Клиенты Соглаш…" at bounding box center [694, 47] width 1343 height 52
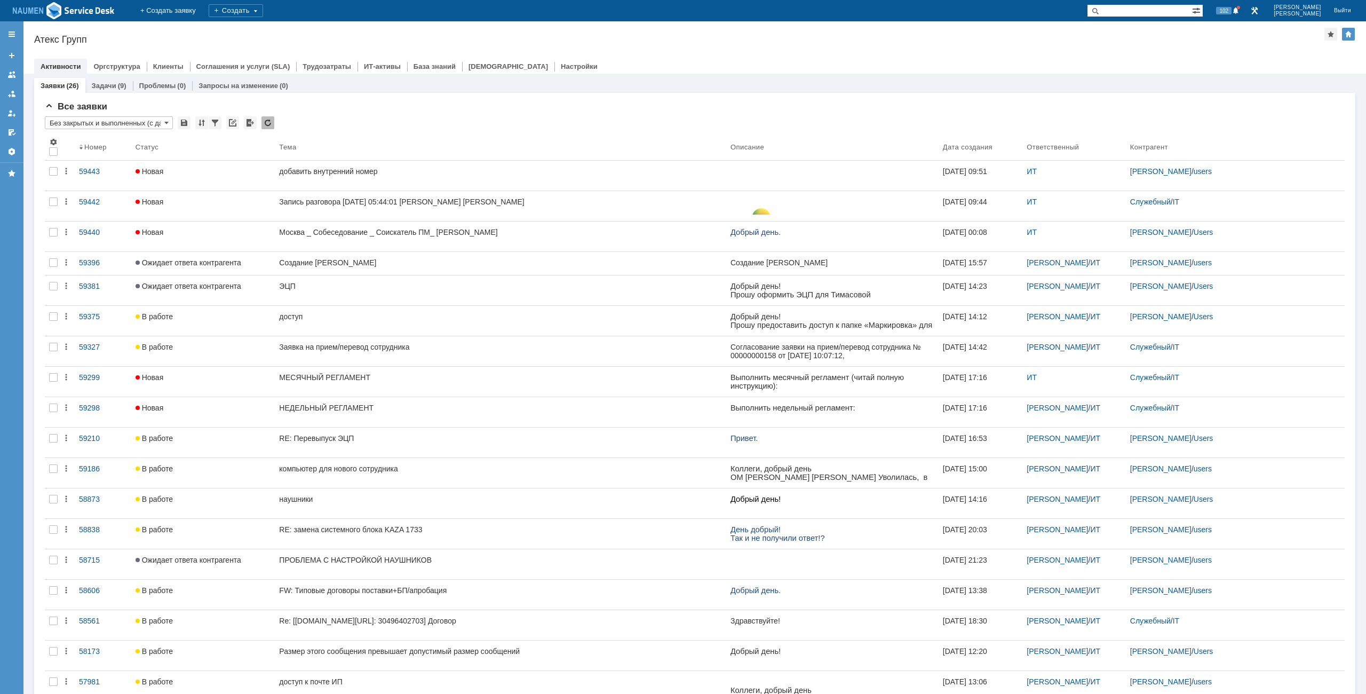
click at [1061, 43] on div "Атекс Групп" at bounding box center [679, 39] width 1290 height 11
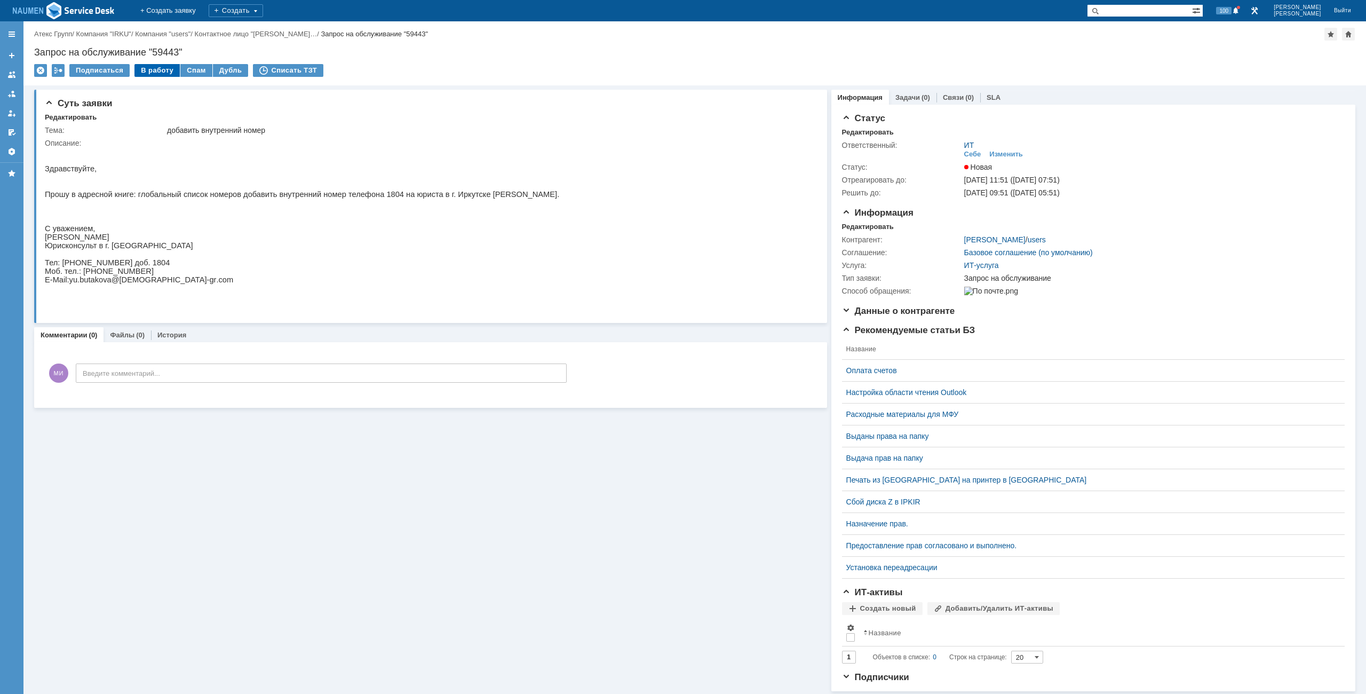
click at [160, 68] on div "В работу" at bounding box center [156, 70] width 45 height 13
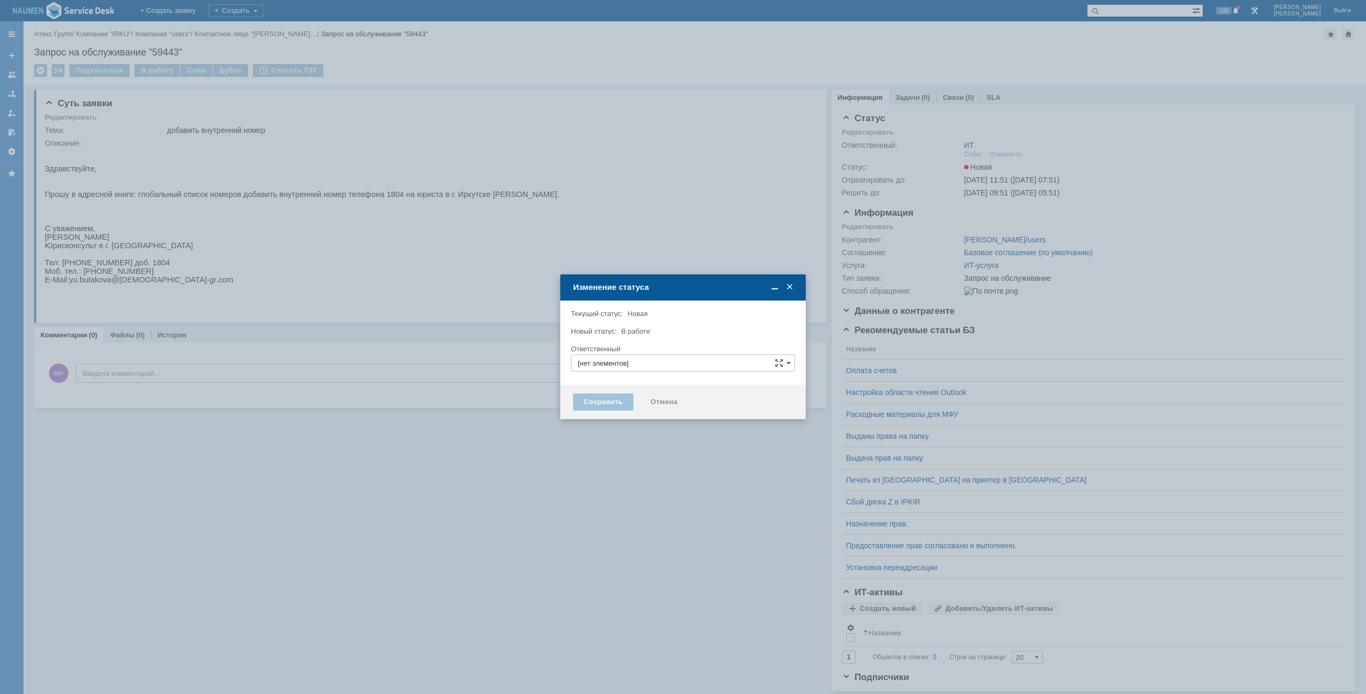
type input "ИТ"
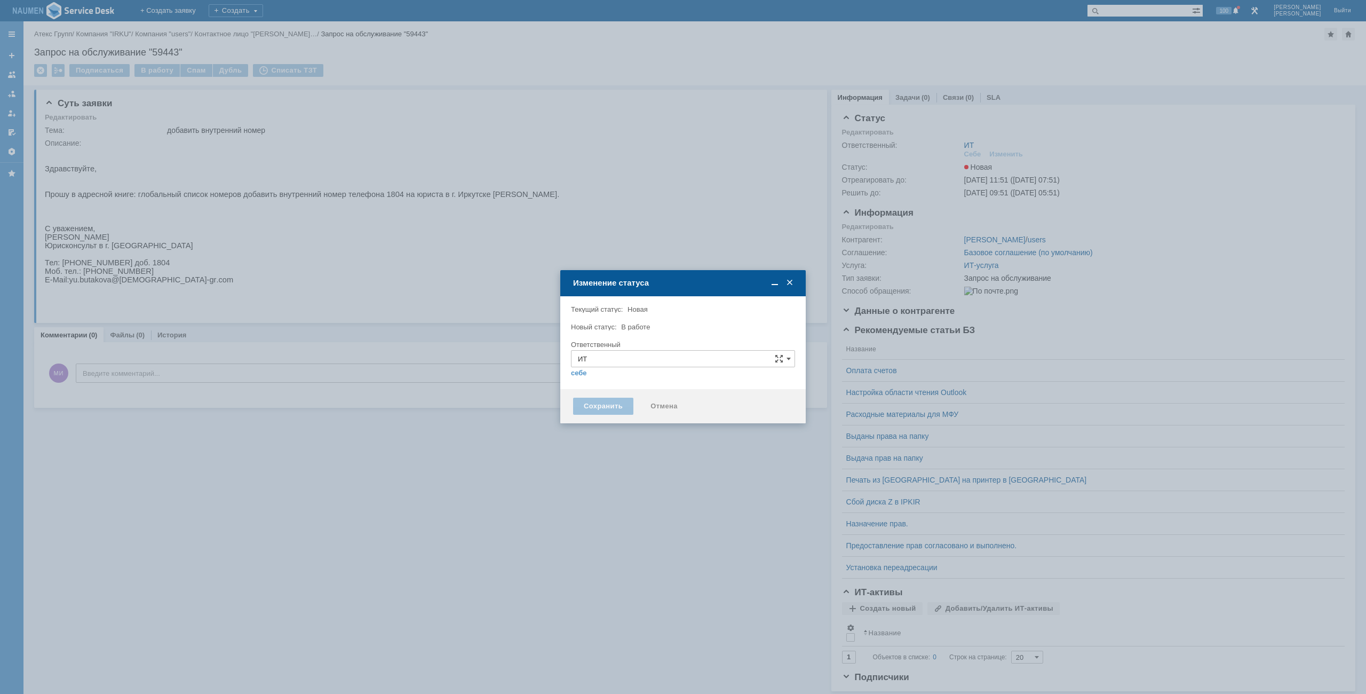
type input "[PERSON_NAME]"
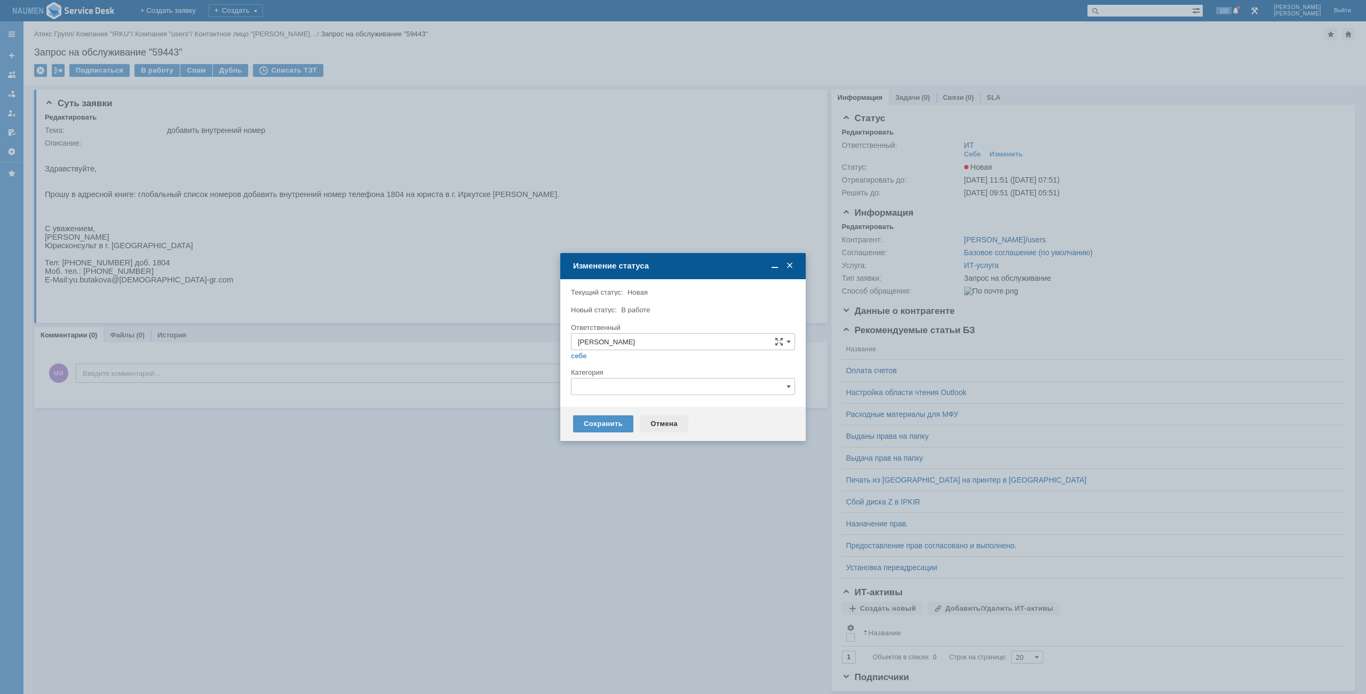
click at [677, 426] on div "Отмена" at bounding box center [664, 423] width 49 height 17
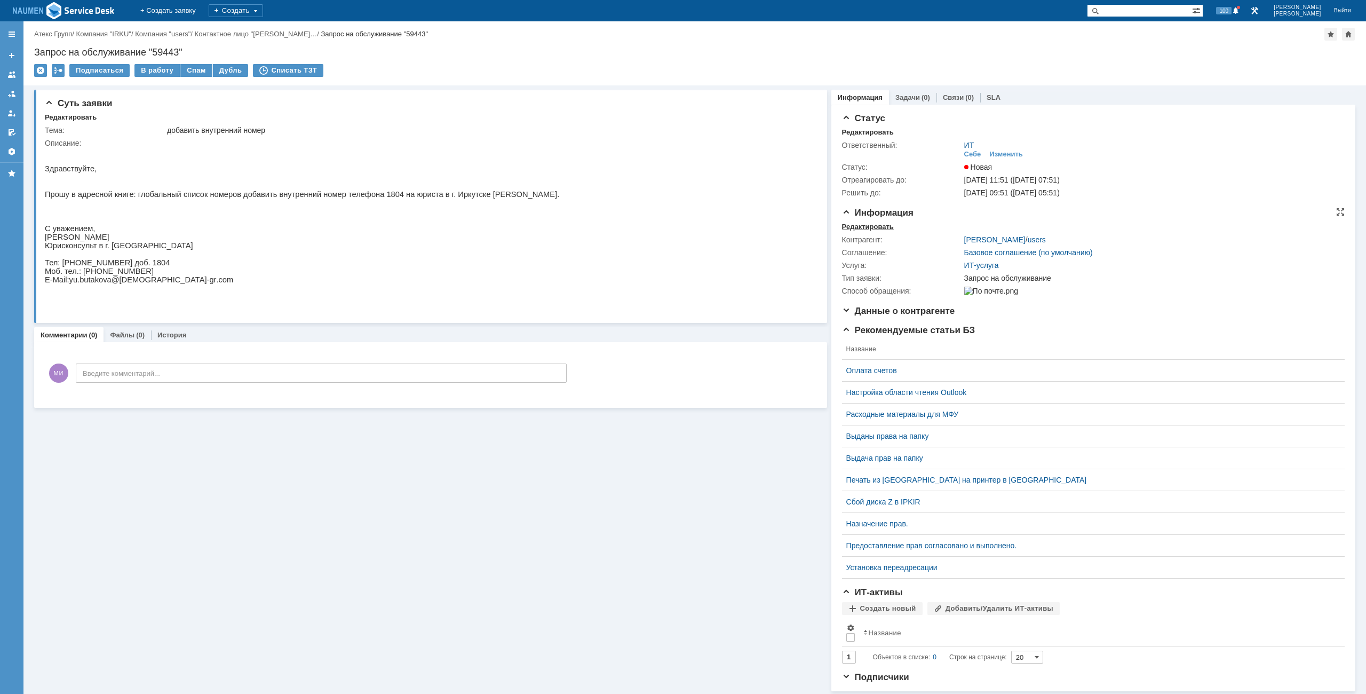
click at [859, 229] on div "Редактировать" at bounding box center [868, 227] width 52 height 9
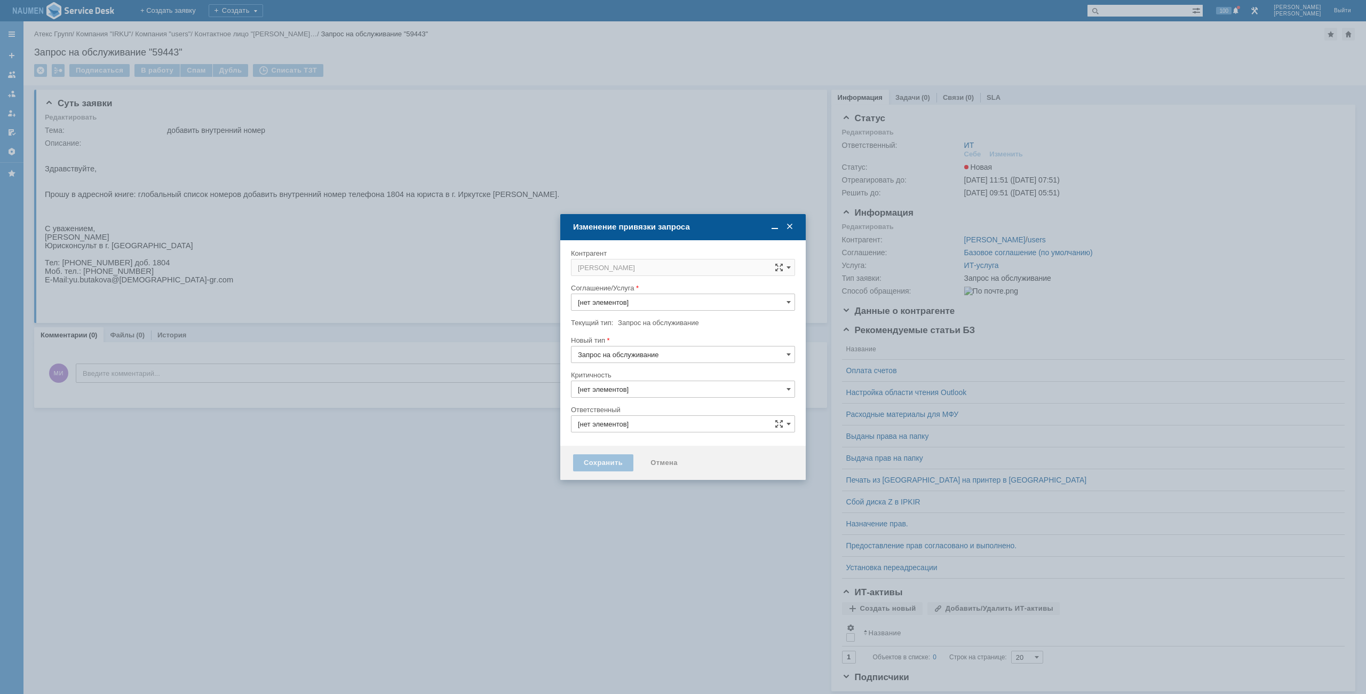
type input "3. Низкая"
type input "[не указано]"
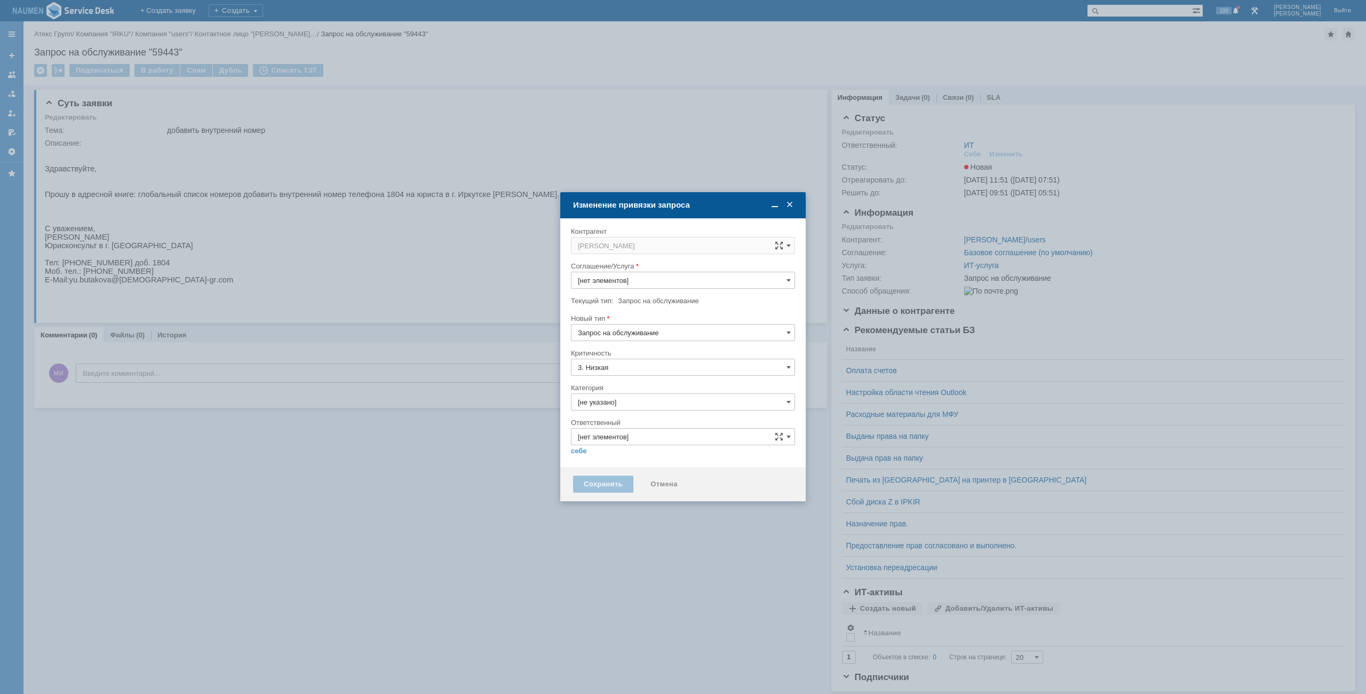
type input "ИТ"
type input "ИТ-услуга"
click at [616, 401] on input "[не указано]" at bounding box center [683, 401] width 224 height 17
click at [613, 458] on span "Почта" at bounding box center [683, 462] width 210 height 9
type input "Почта"
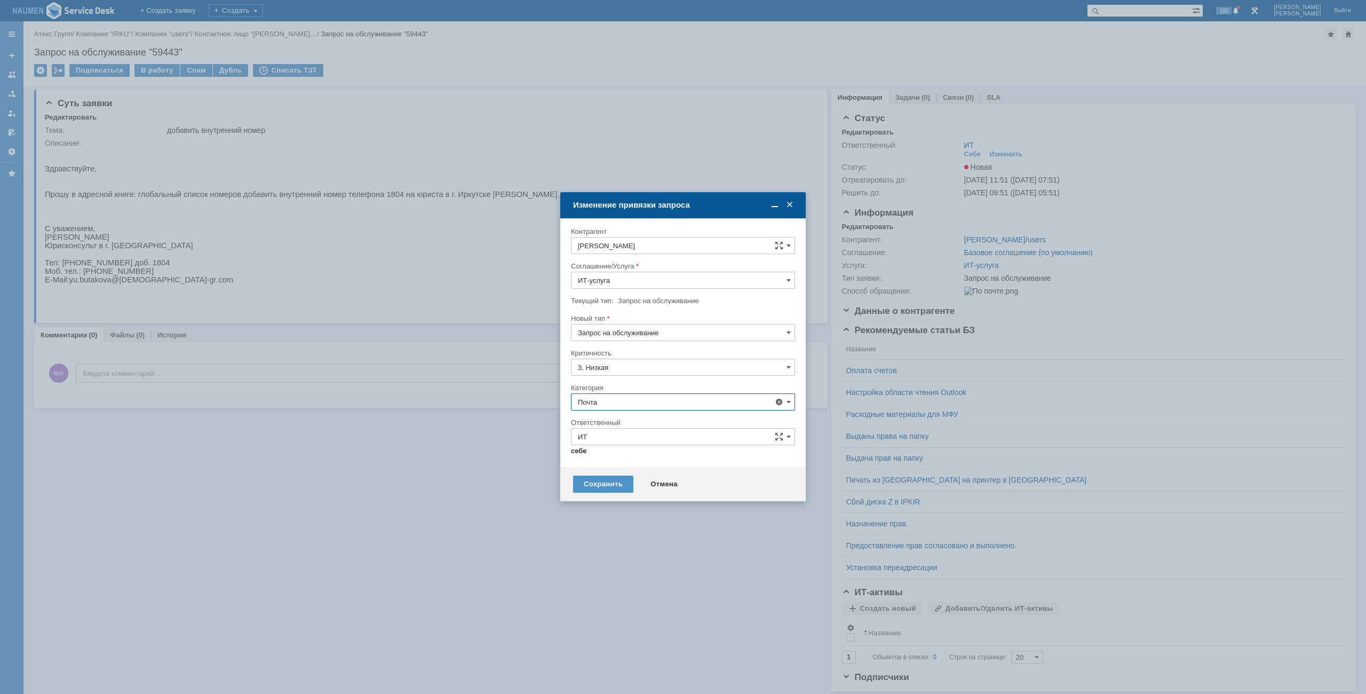
click at [578, 447] on link "себе" at bounding box center [579, 451] width 16 height 9
type input "[PERSON_NAME]"
type input "Почта"
click at [586, 473] on div "Сохранить" at bounding box center [603, 479] width 60 height 17
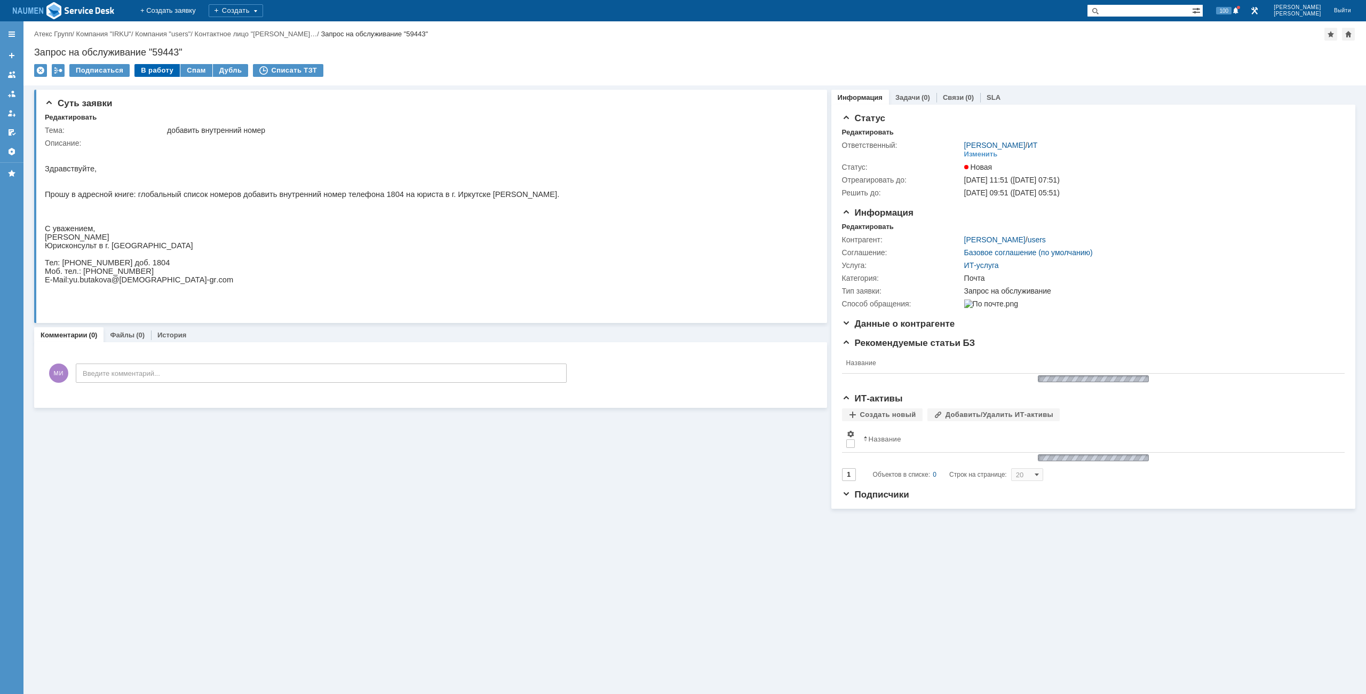
click at [153, 68] on div "В работу" at bounding box center [156, 70] width 45 height 13
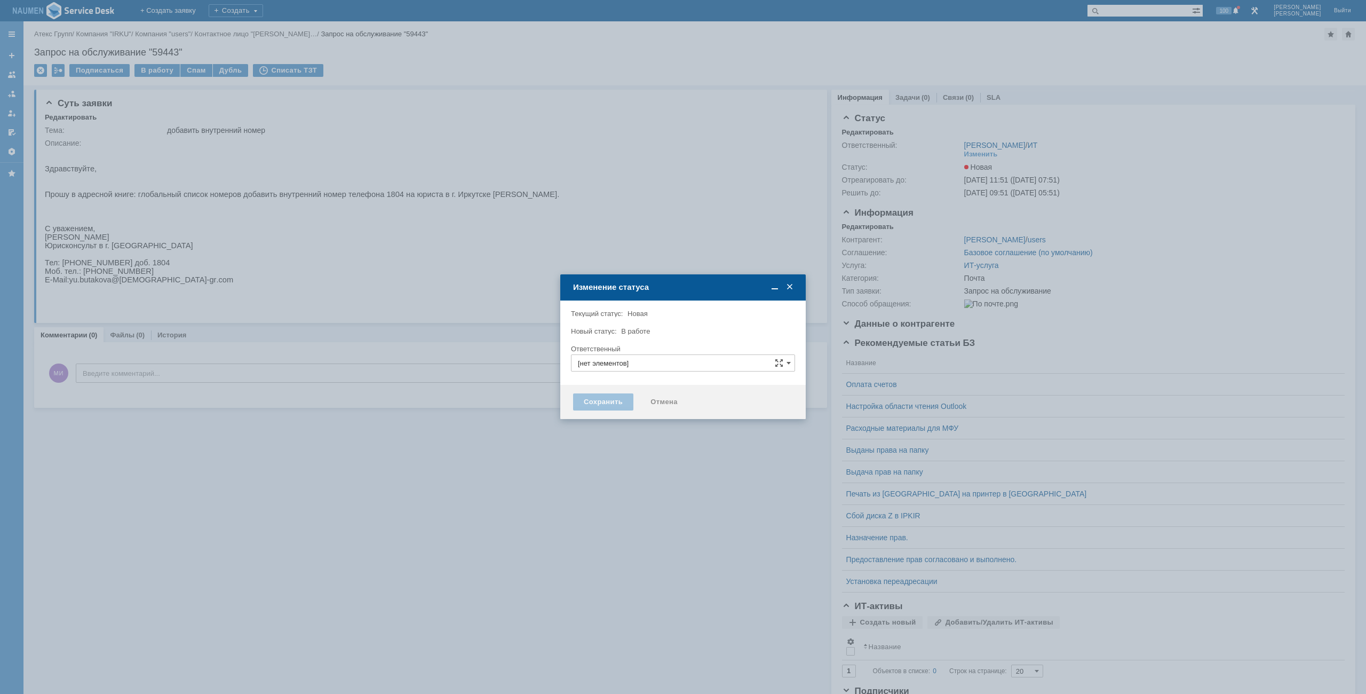
type input "[PERSON_NAME]"
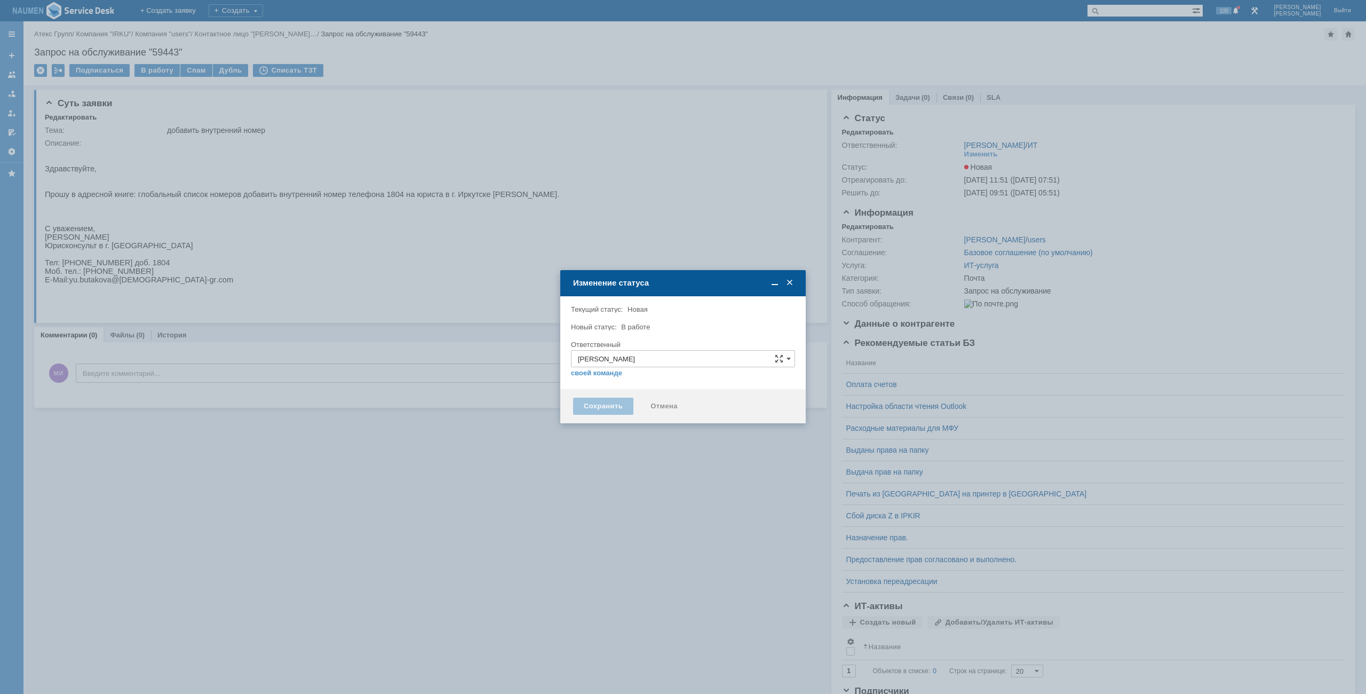
type input "Почта"
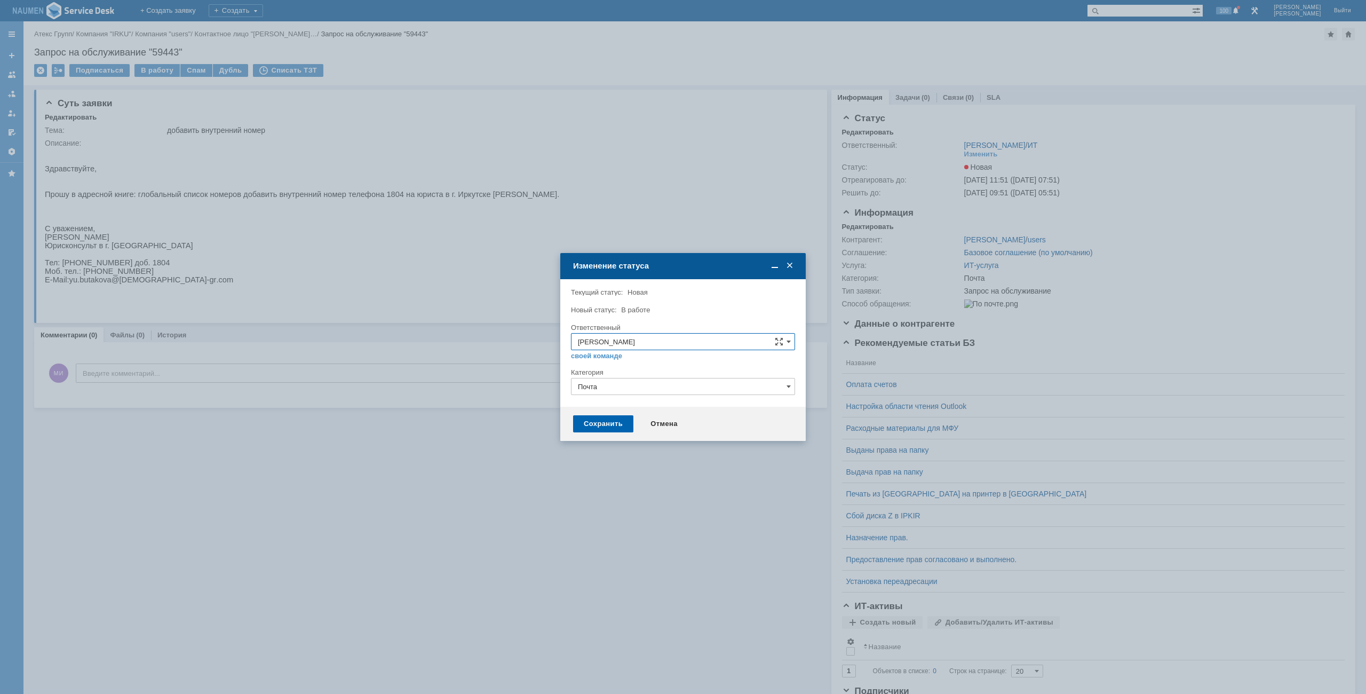
click at [609, 415] on div "Сохранить Отмена" at bounding box center [682, 424] width 245 height 34
click at [604, 422] on div "Сохранить" at bounding box center [603, 423] width 60 height 17
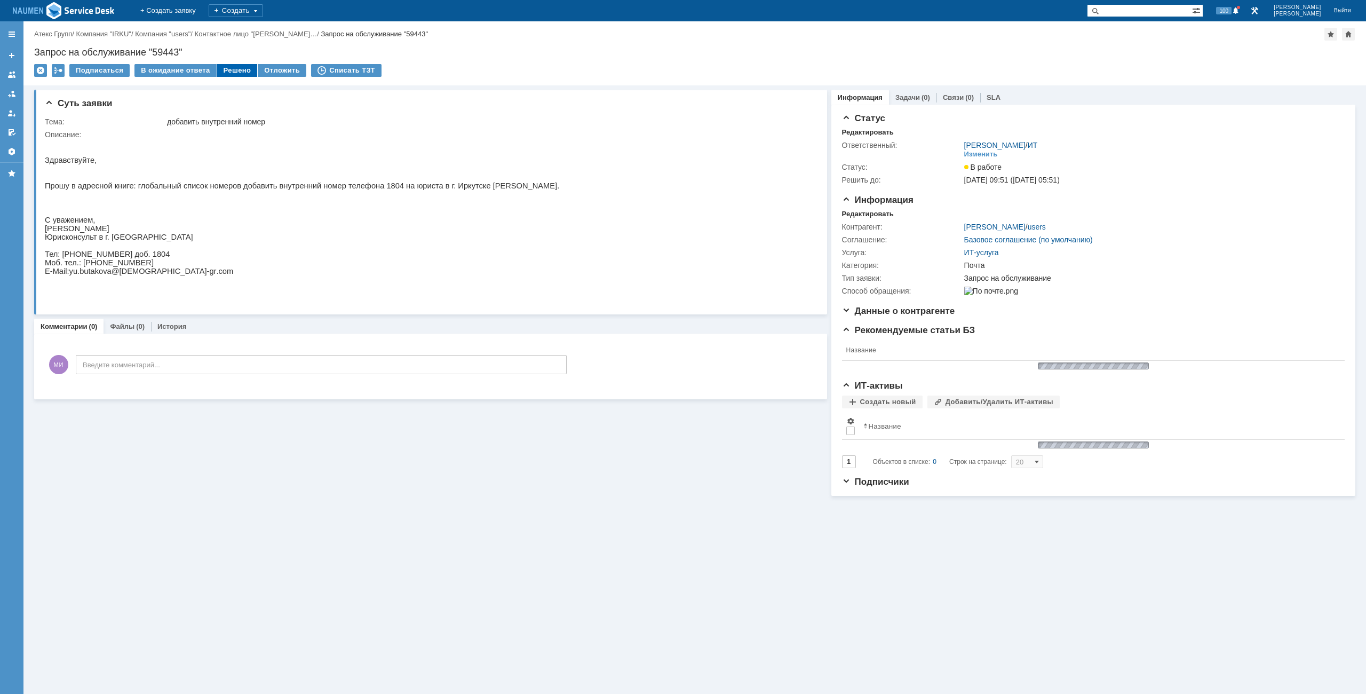
click at [224, 66] on div "Решено" at bounding box center [237, 70] width 41 height 13
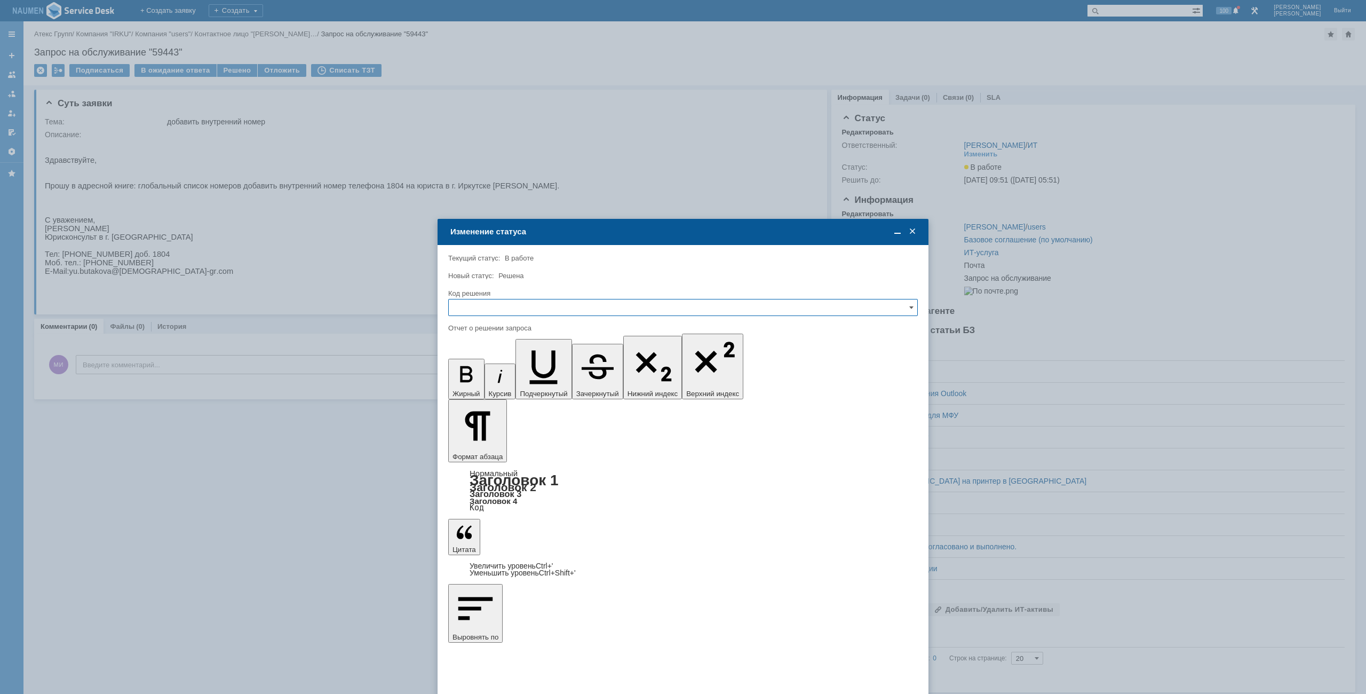
click at [503, 305] on input "text" at bounding box center [683, 307] width 470 height 17
click at [468, 374] on div "Решено" at bounding box center [683, 379] width 469 height 17
type input "Решено"
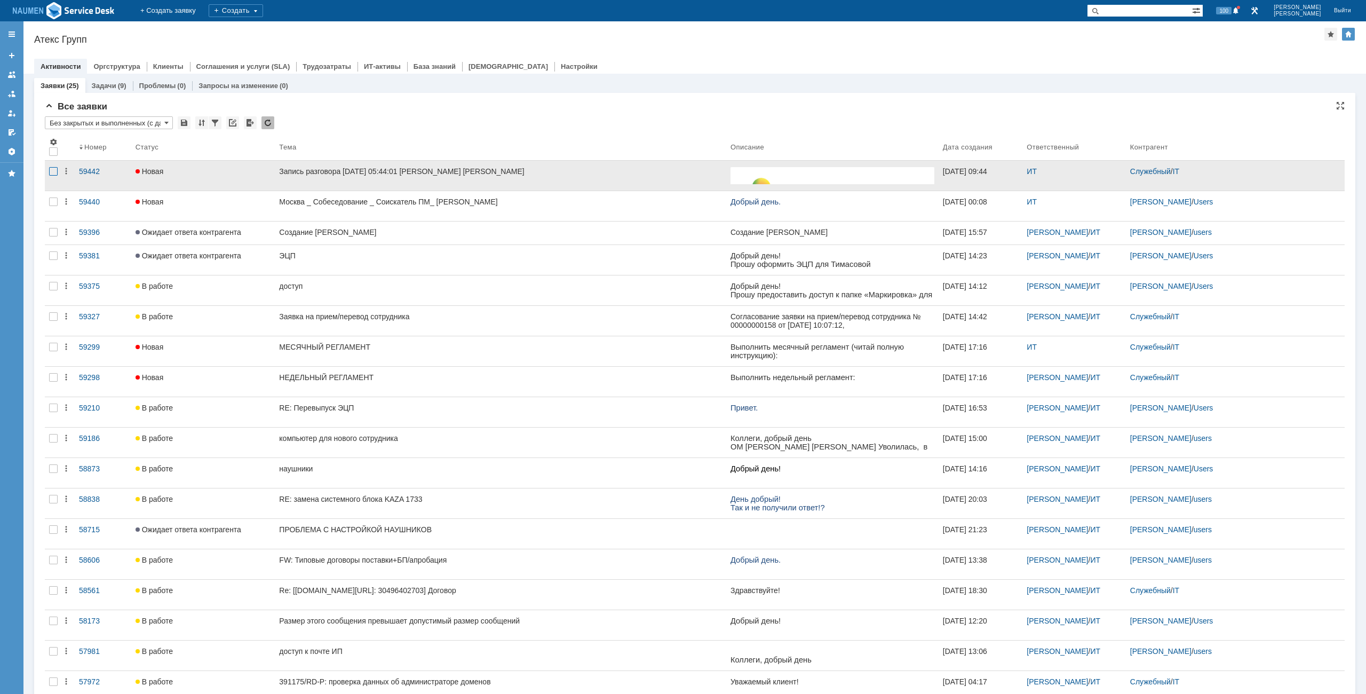
click at [55, 172] on div at bounding box center [53, 171] width 9 height 9
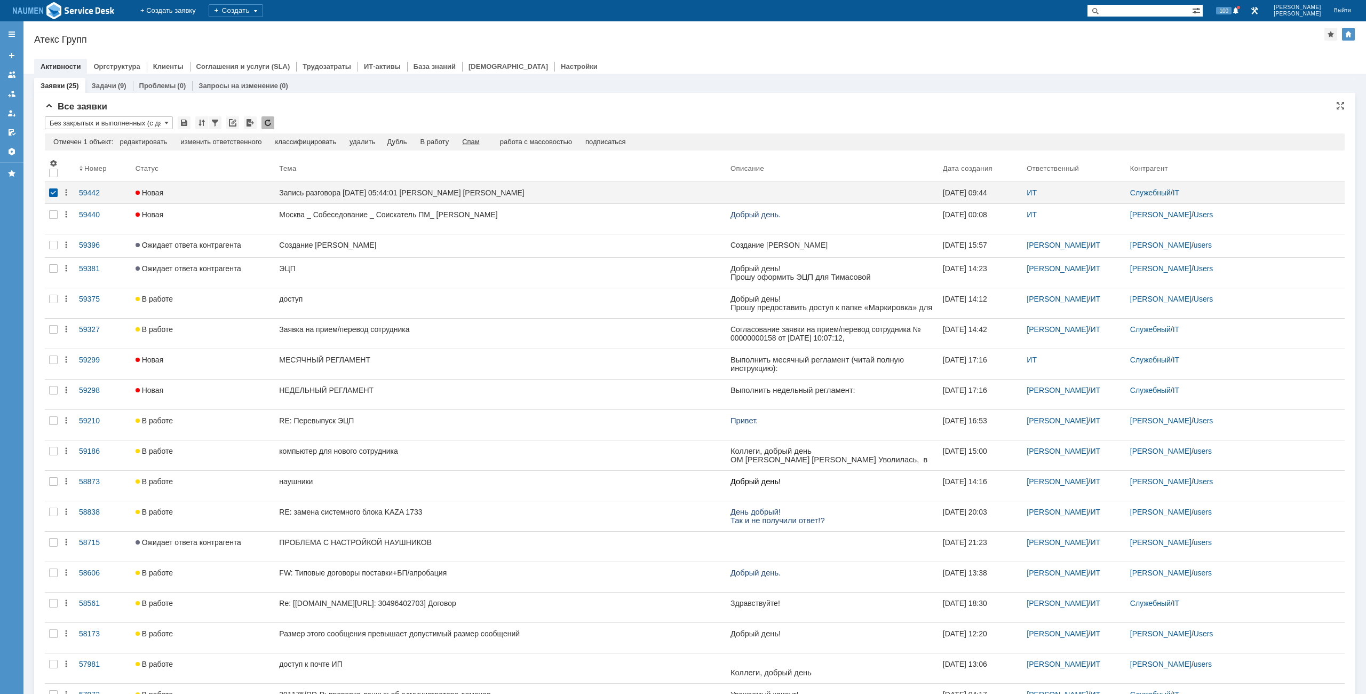
click at [480, 140] on div "Спам" at bounding box center [471, 142] width 18 height 9
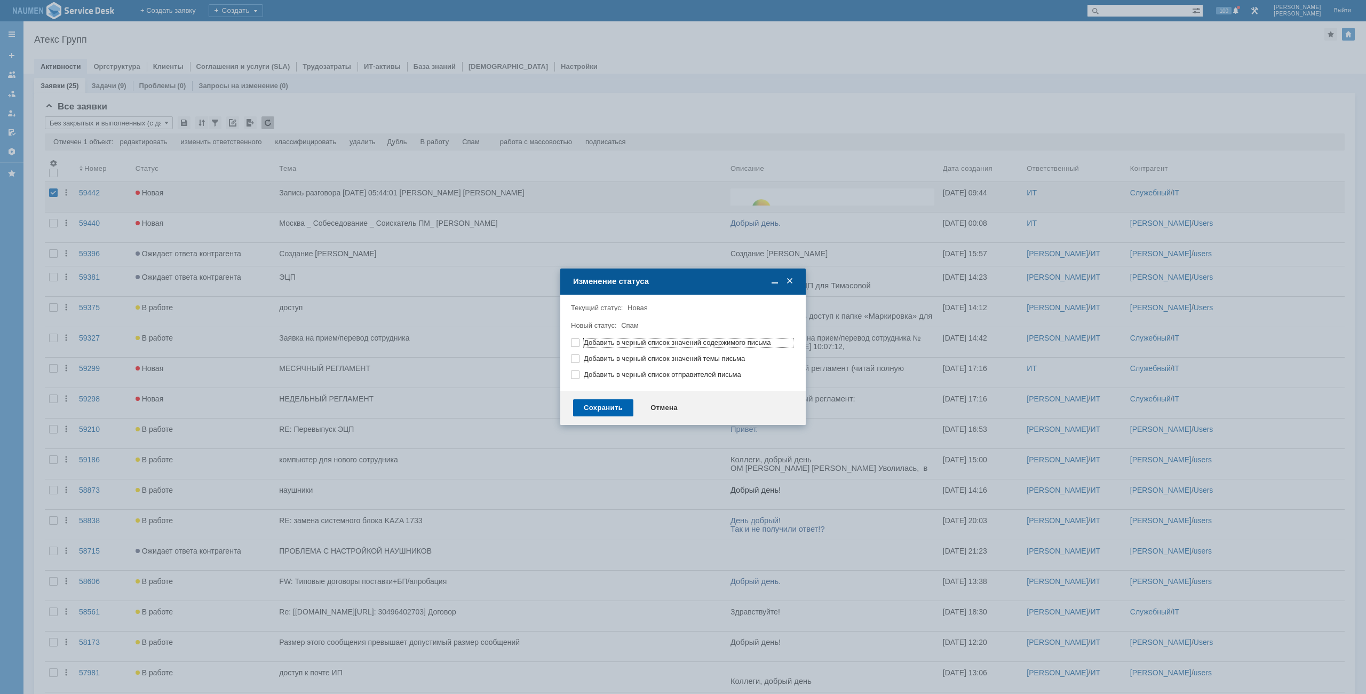
click at [591, 404] on div "Сохранить" at bounding box center [603, 407] width 60 height 17
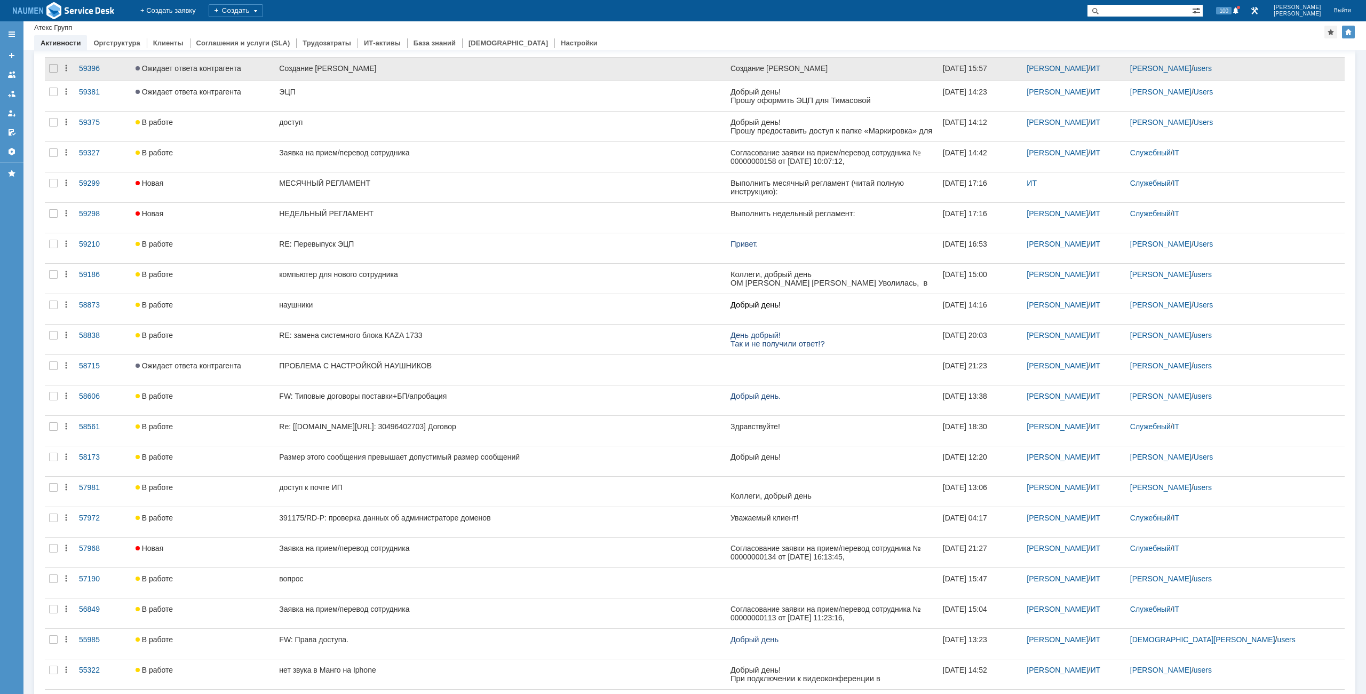
scroll to position [197, 0]
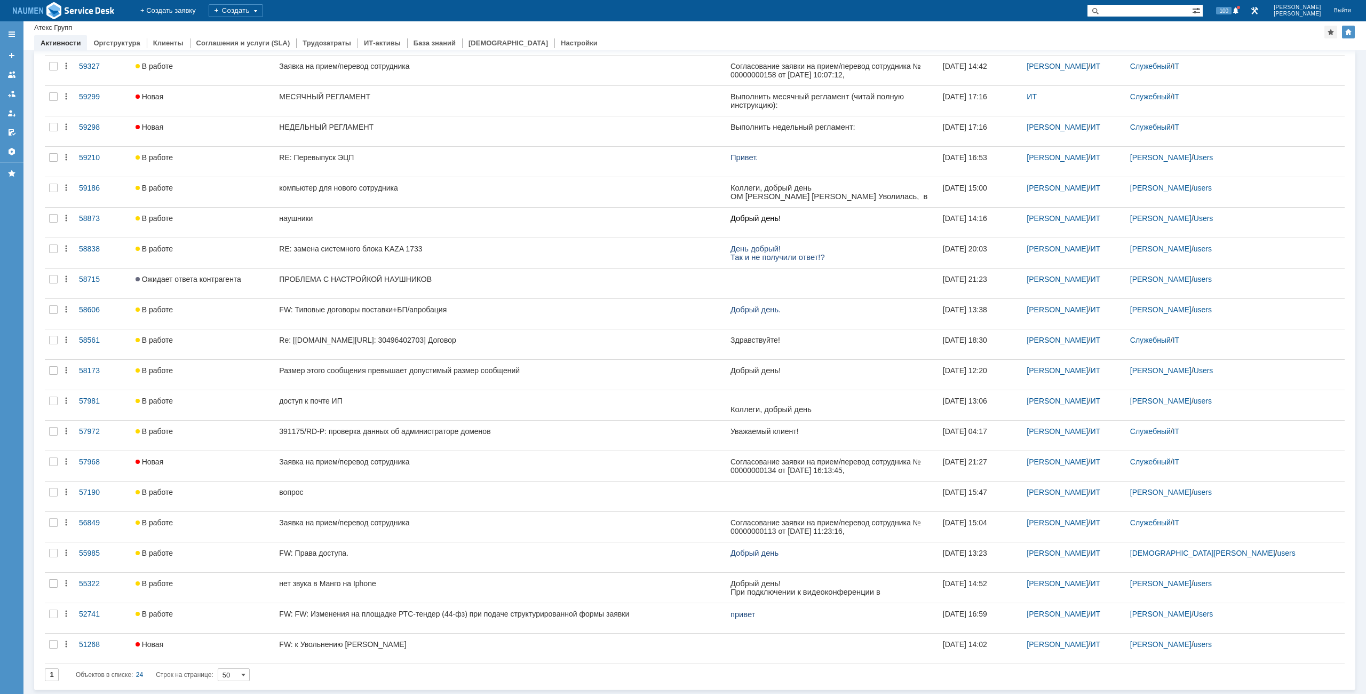
click at [915, 27] on div "Назад | Атекс Групп" at bounding box center [694, 27] width 1321 height 13
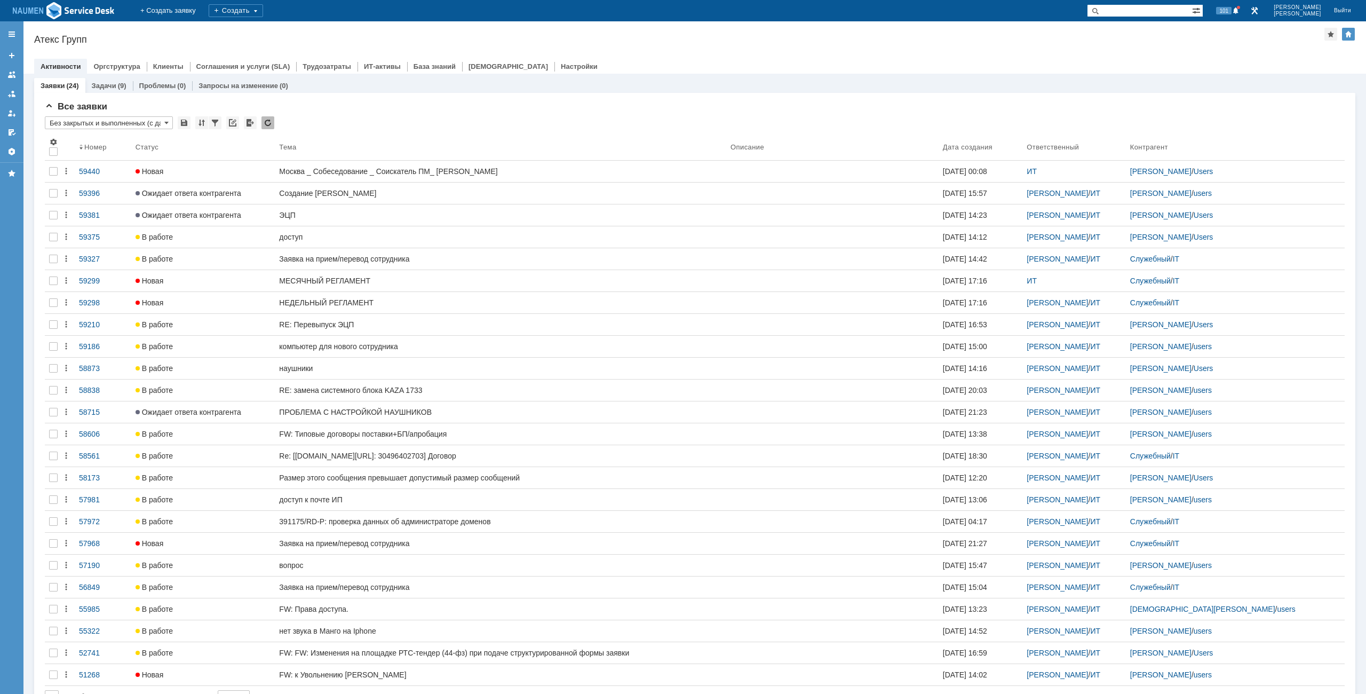
scroll to position [0, 0]
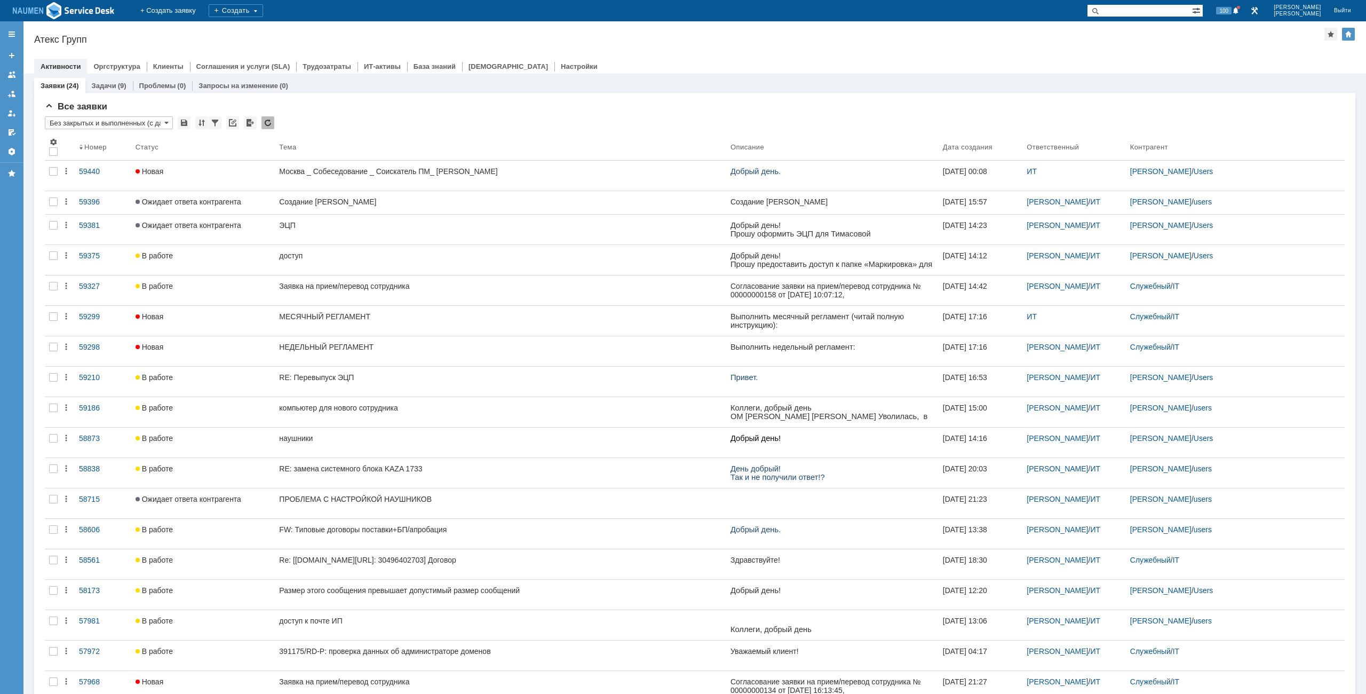
click at [635, 21] on div "Назад | Атекс Групп Атекс Групп root$101 Активности Оргструктура Клиенты Соглаш…" at bounding box center [694, 47] width 1343 height 52
click at [634, 25] on div "Назад | Атекс Групп Атекс Групп root$101 Активности Оргструктура Клиенты Соглаш…" at bounding box center [694, 47] width 1343 height 52
click at [1024, 53] on div at bounding box center [694, 55] width 1321 height 9
click at [1073, 54] on div at bounding box center [694, 55] width 1321 height 9
click at [883, 27] on div "Назад | Атекс Групп Атекс Групп root$101 Активности Оргструктура Клиенты Соглаш…" at bounding box center [694, 47] width 1343 height 52
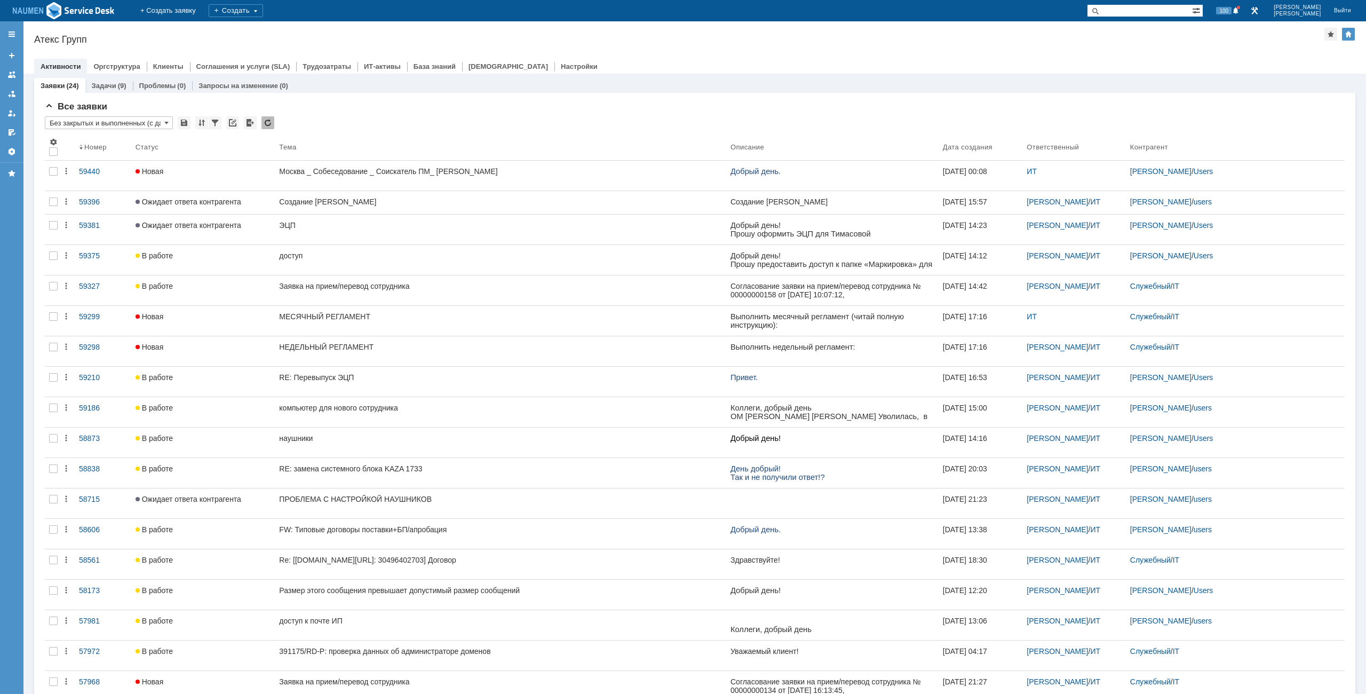
click at [850, 10] on div "На домашнюю + Создать заявку Создать 100 Мурзин Иван Выйти" at bounding box center [683, 10] width 1366 height 21
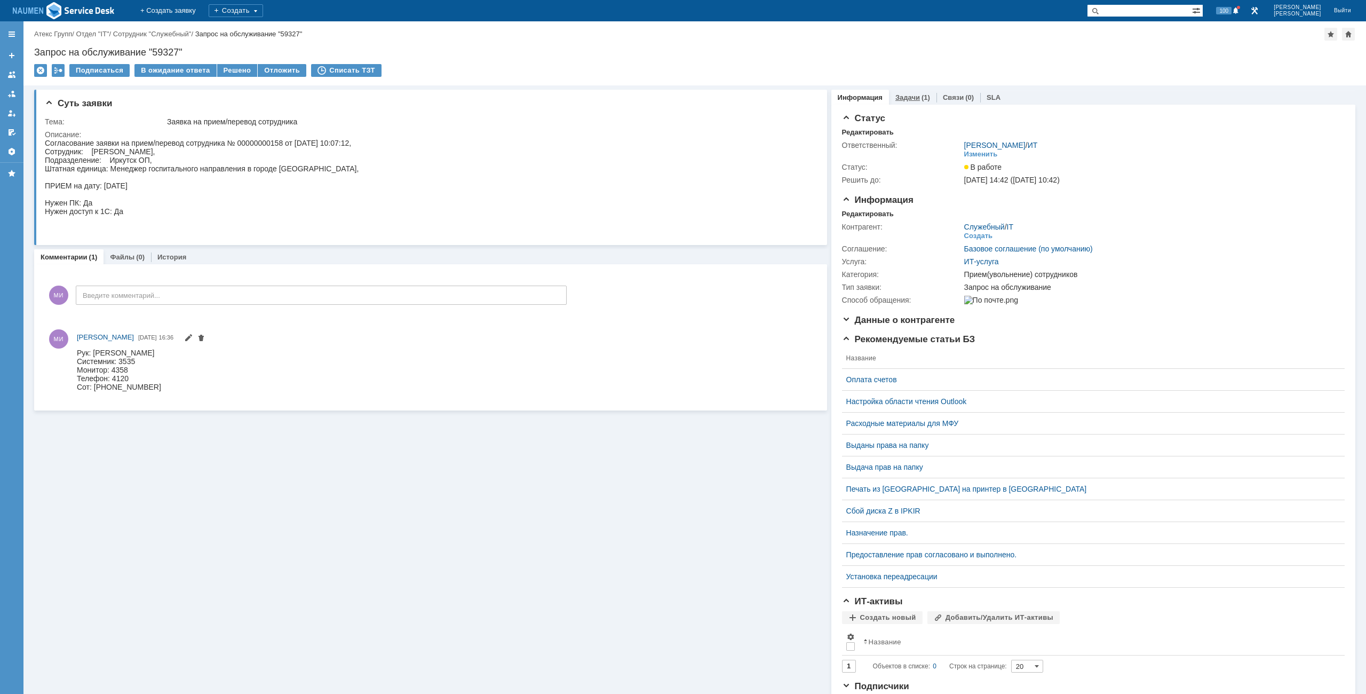
click at [922, 98] on div "(1)" at bounding box center [926, 97] width 9 height 8
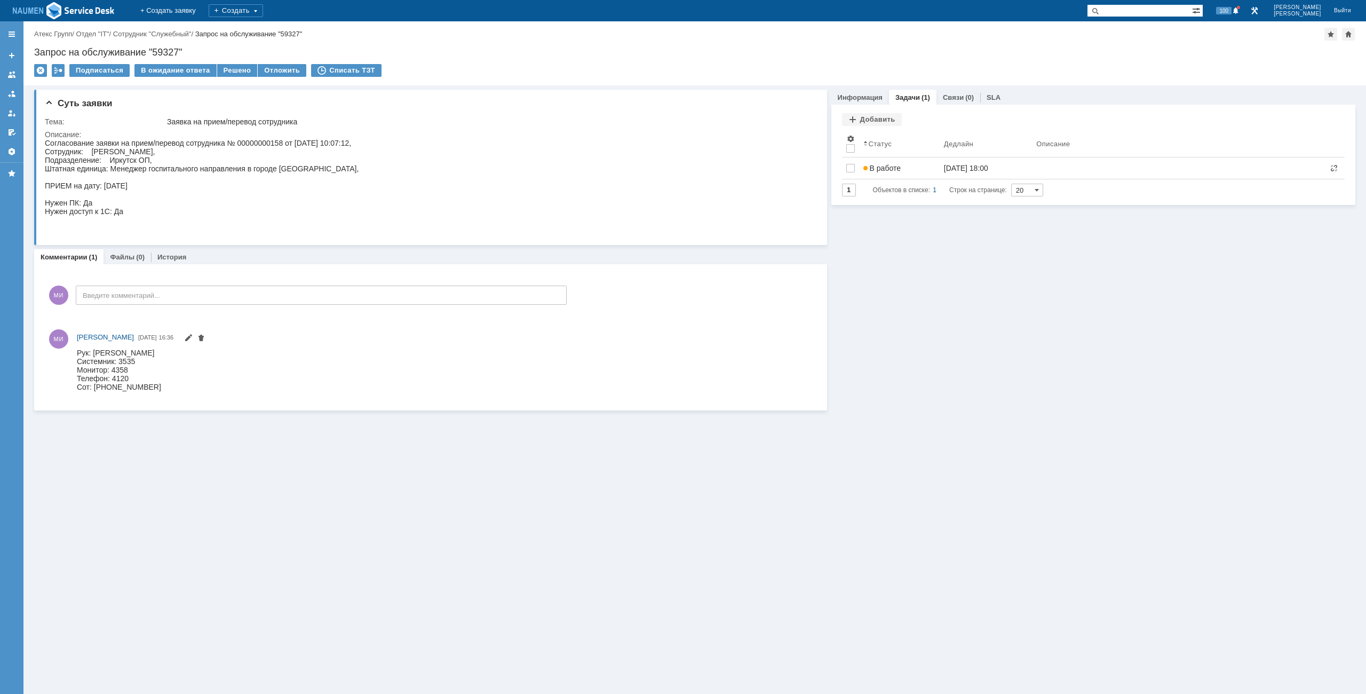
click at [858, 97] on link "Информация" at bounding box center [860, 97] width 45 height 8
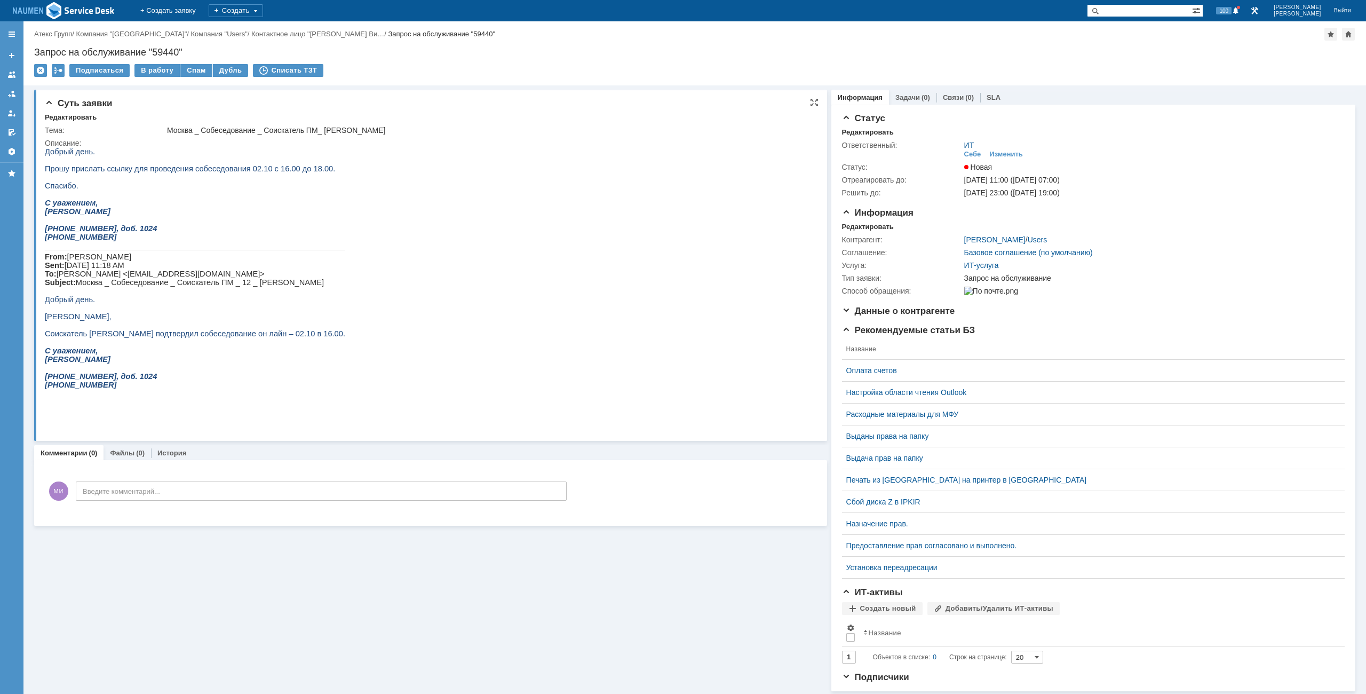
click at [225, 149] on p "Добрый день." at bounding box center [195, 151] width 300 height 9
